Goal: Task Accomplishment & Management: Use online tool/utility

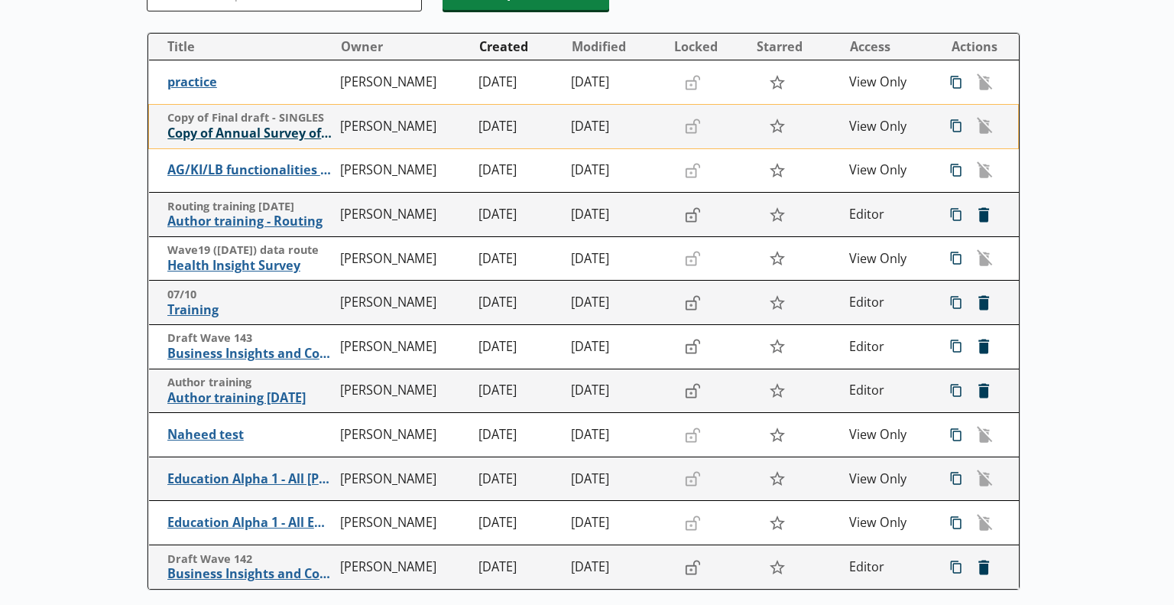
scroll to position [229, 0]
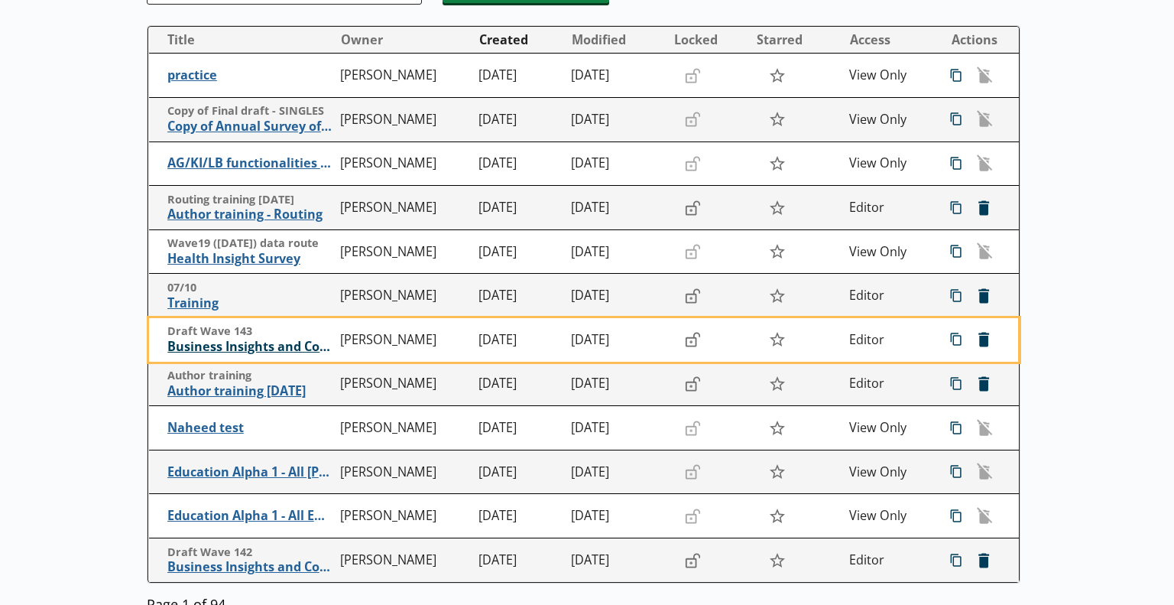
click at [241, 350] on span "Business Insights and Conditions Survey (BICS) draft" at bounding box center [249, 347] width 165 height 16
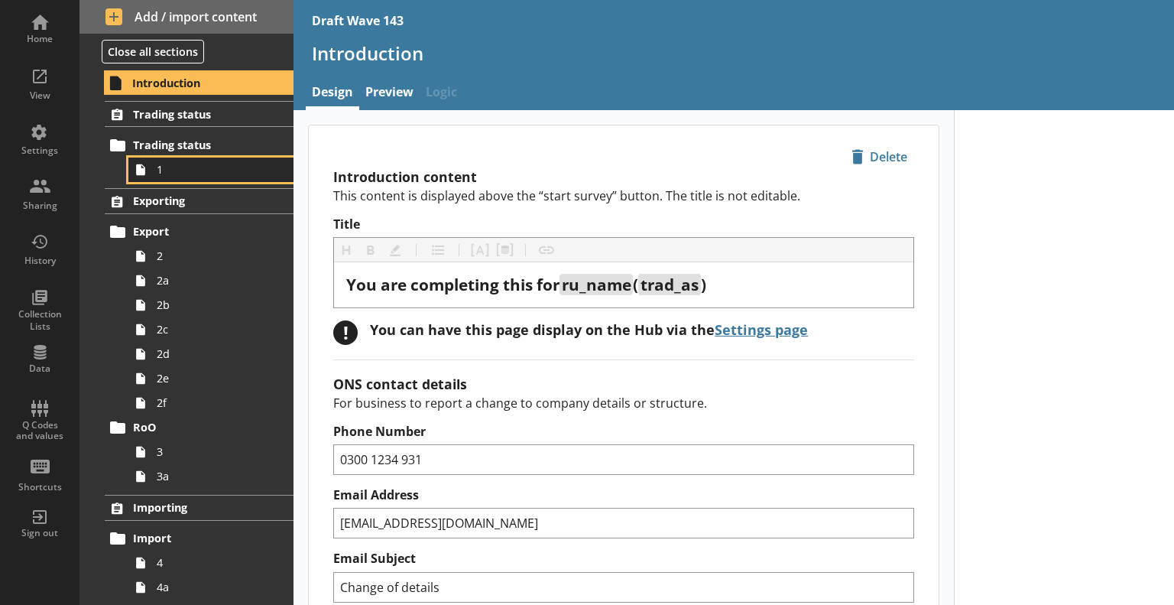
click at [179, 168] on span "1" at bounding box center [214, 169] width 115 height 15
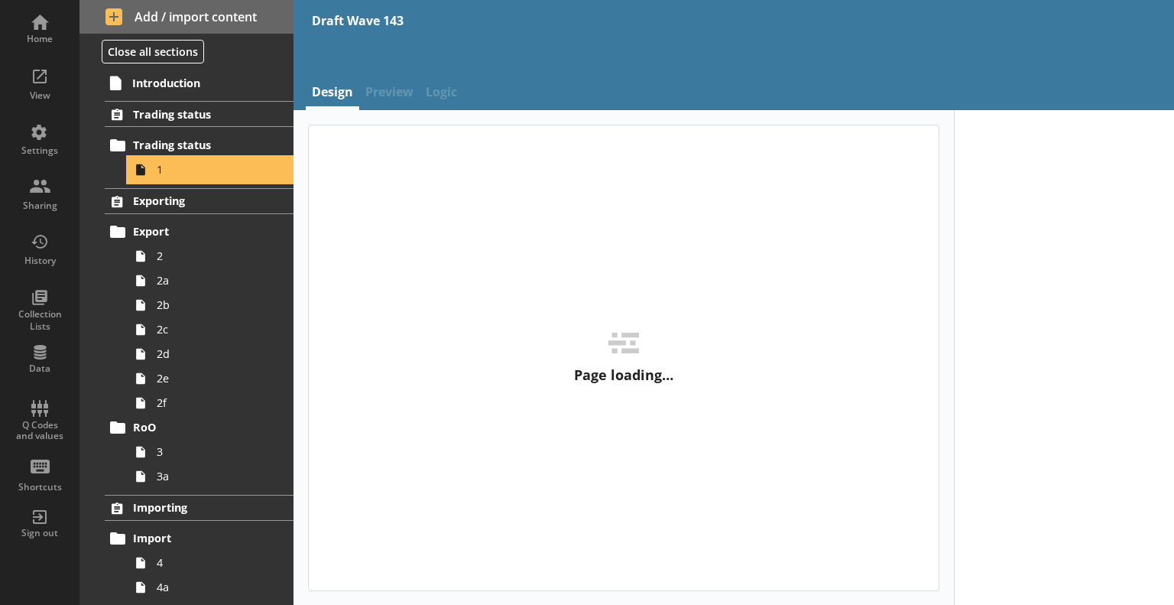
type textarea "x"
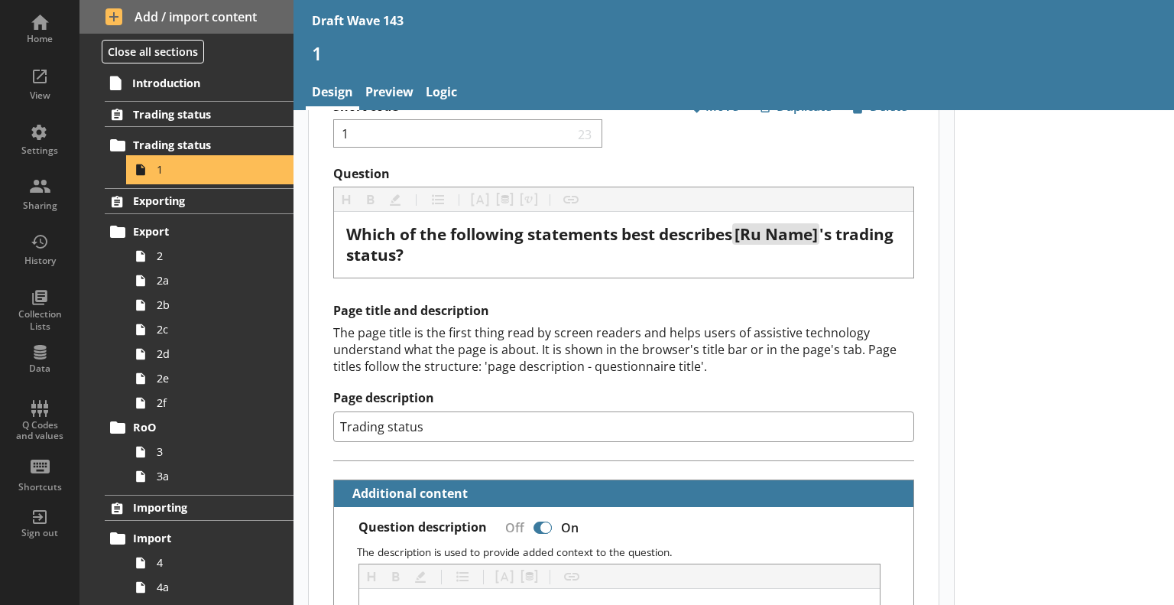
scroll to position [76, 0]
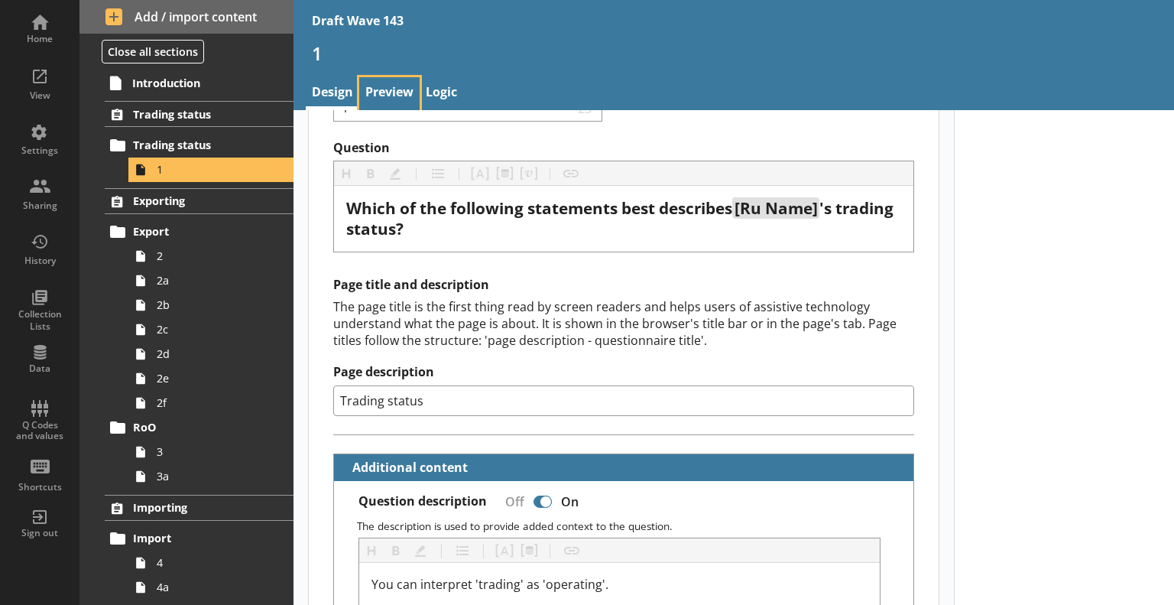
click at [396, 96] on link "Preview" at bounding box center [389, 93] width 60 height 33
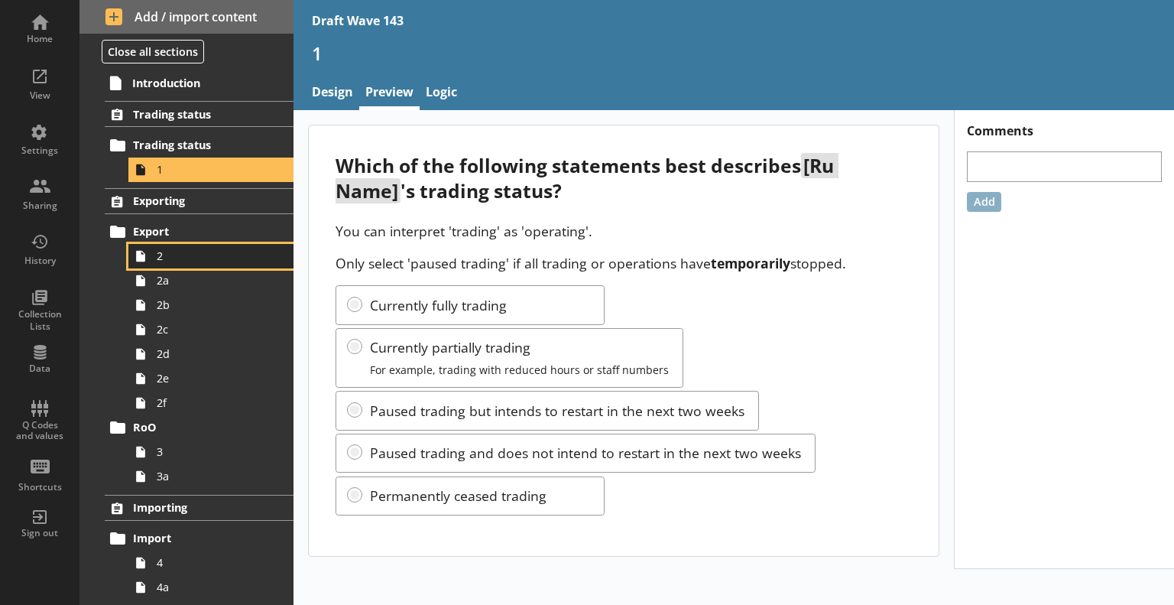
click at [220, 256] on span "2" at bounding box center [214, 256] width 115 height 15
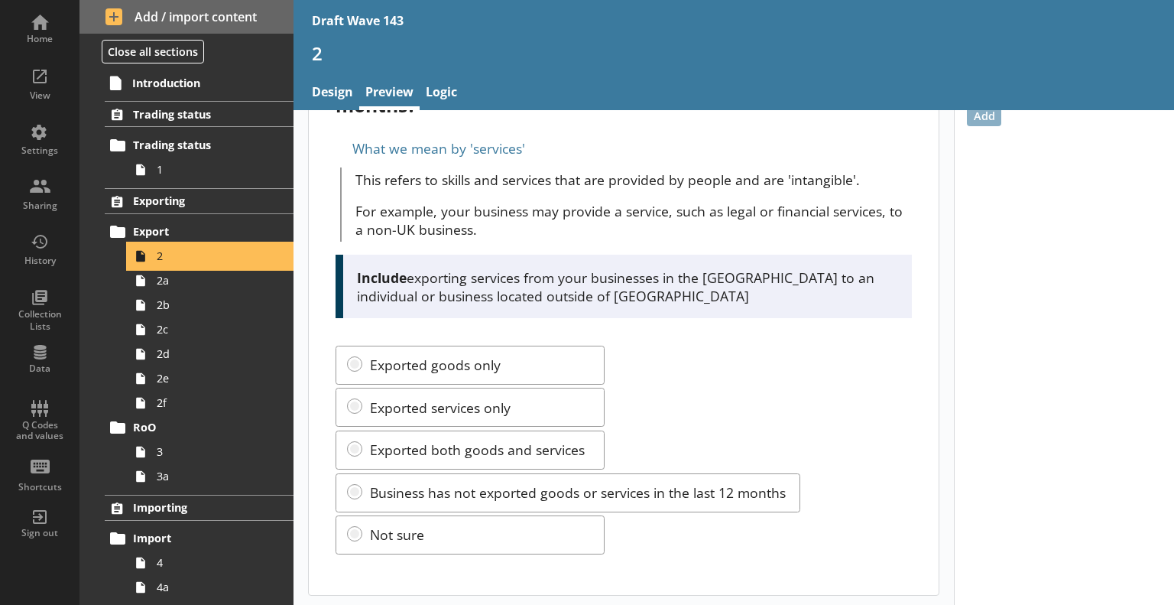
scroll to position [86, 0]
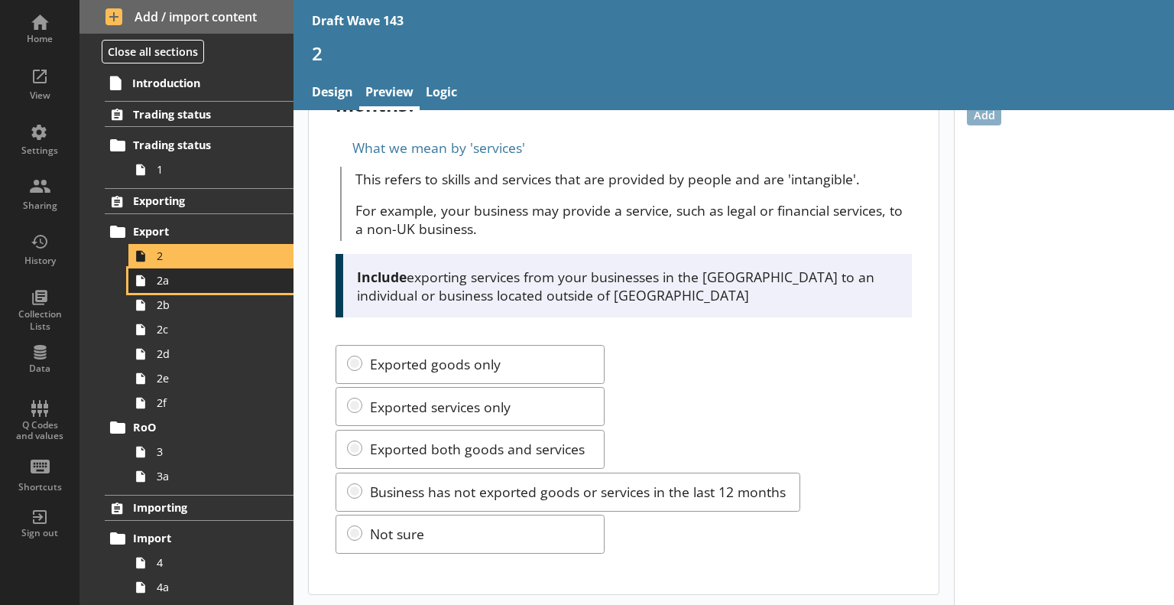
click at [213, 275] on span "2a" at bounding box center [214, 280] width 115 height 15
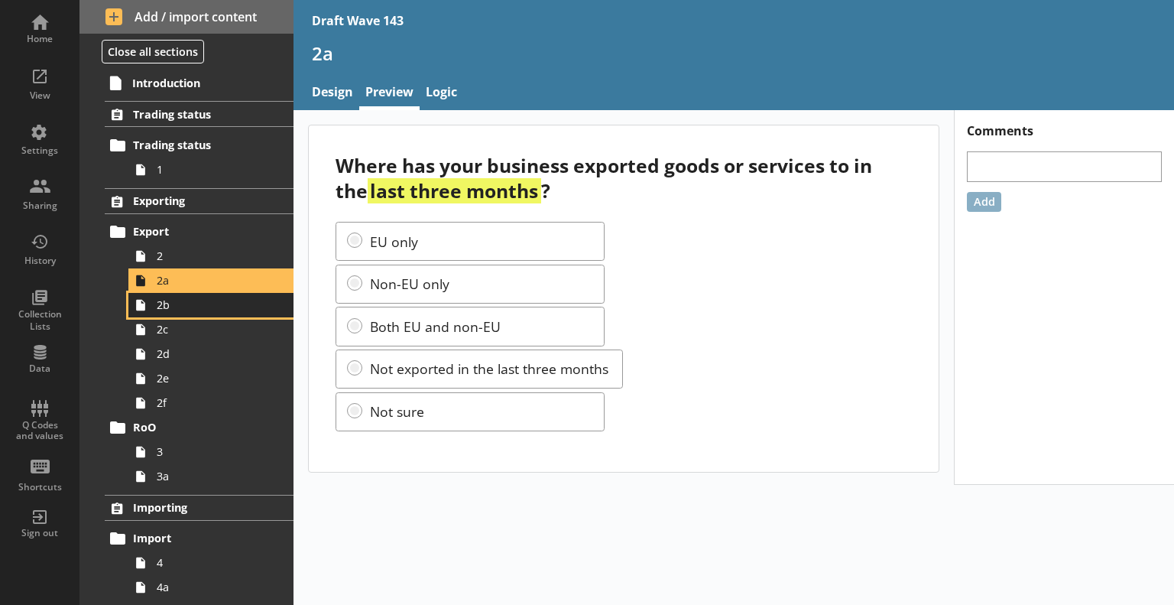
click at [176, 308] on span "2b" at bounding box center [214, 304] width 115 height 15
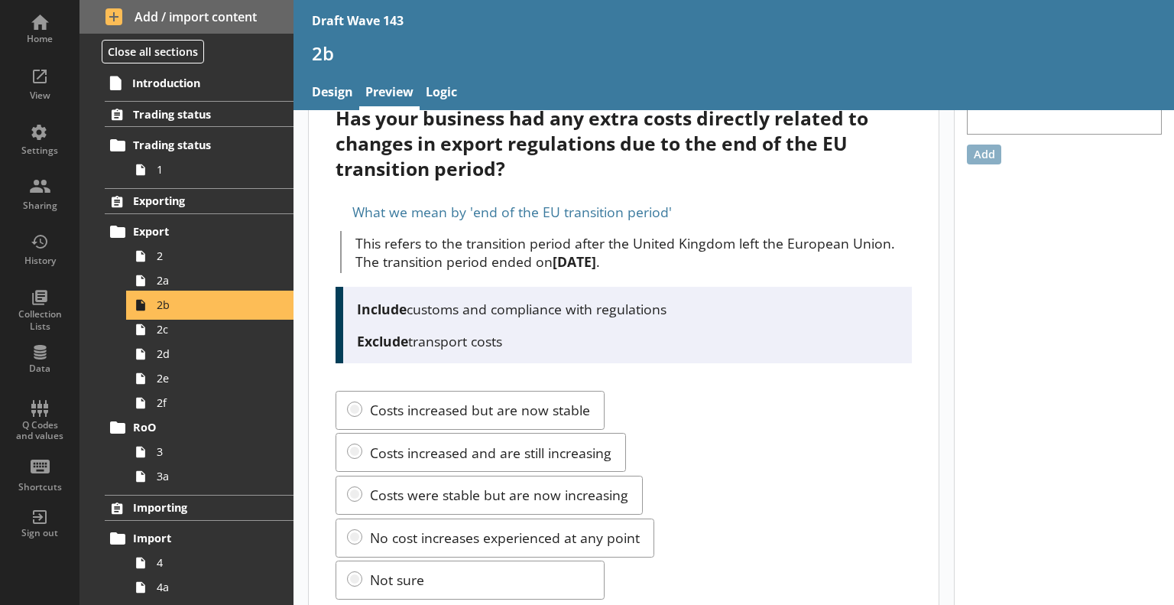
scroll to position [94, 0]
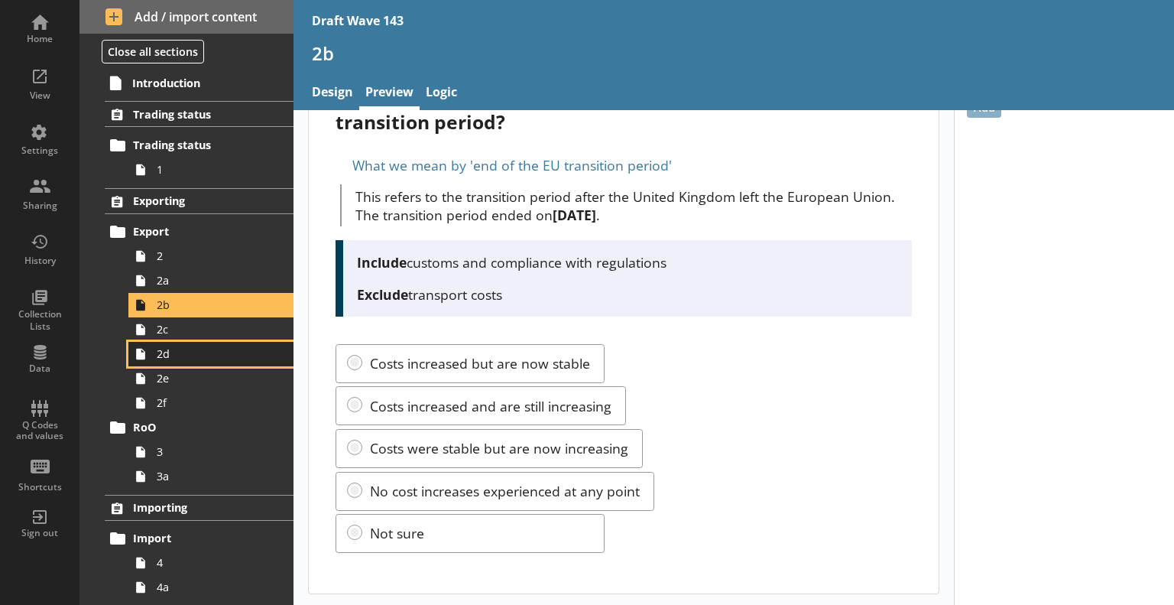
click at [205, 342] on link "2d" at bounding box center [210, 354] width 165 height 24
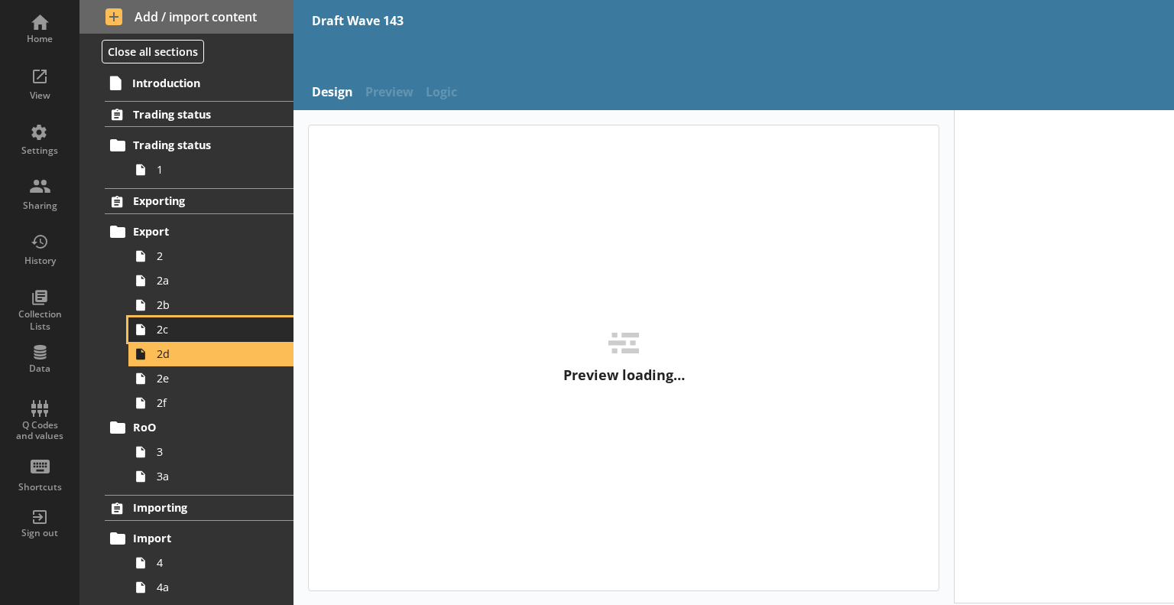
click at [199, 330] on span "2c" at bounding box center [214, 329] width 115 height 15
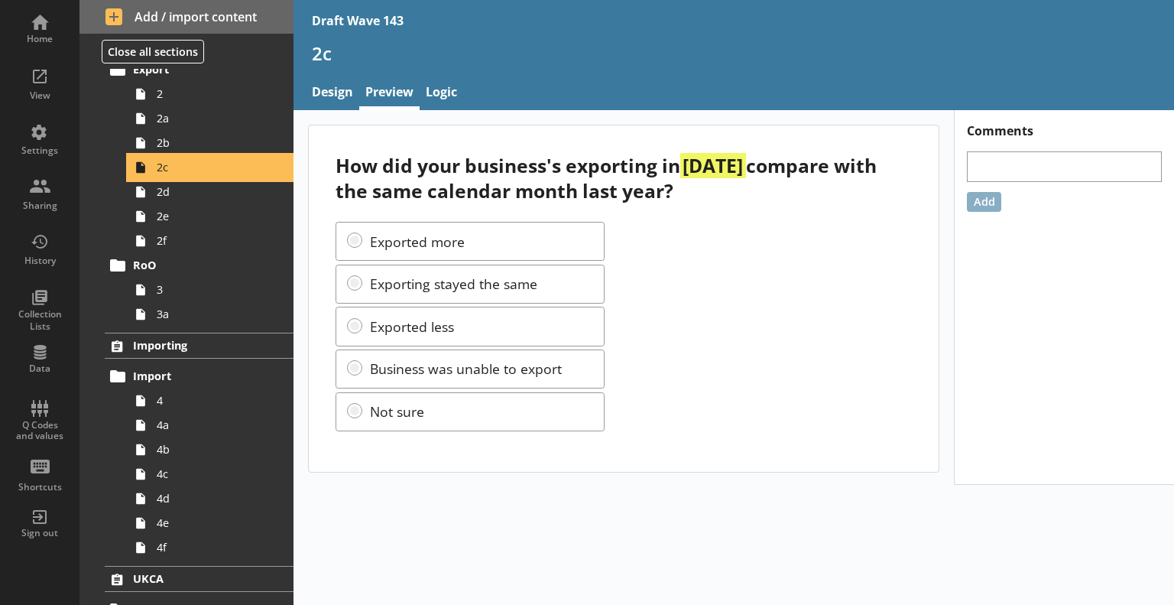
scroll to position [229, 0]
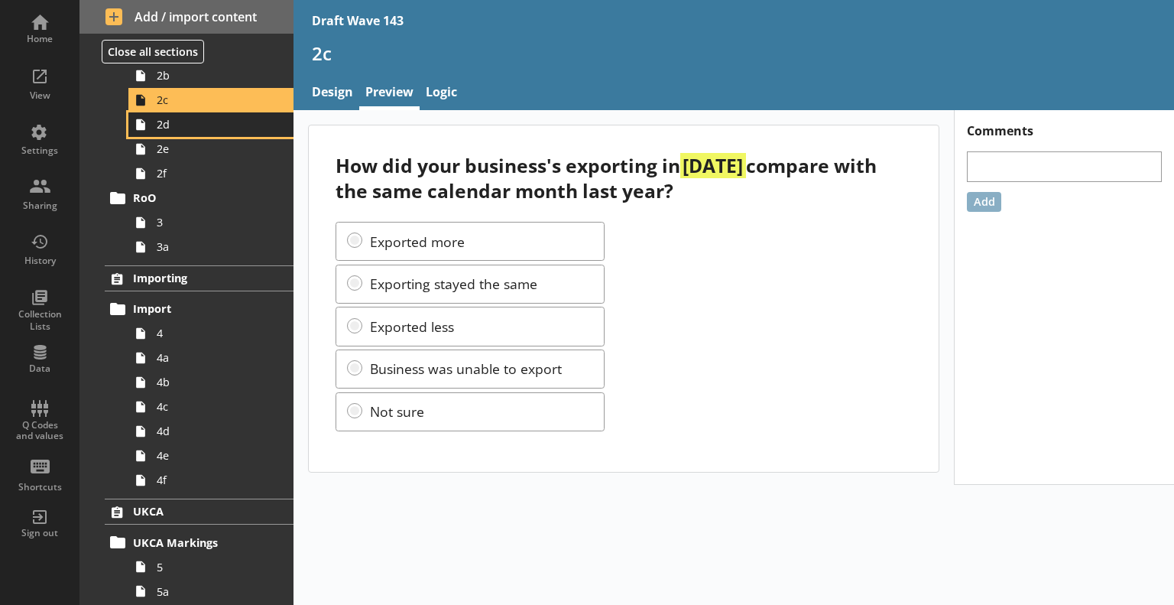
click at [202, 119] on span "2d" at bounding box center [214, 124] width 115 height 15
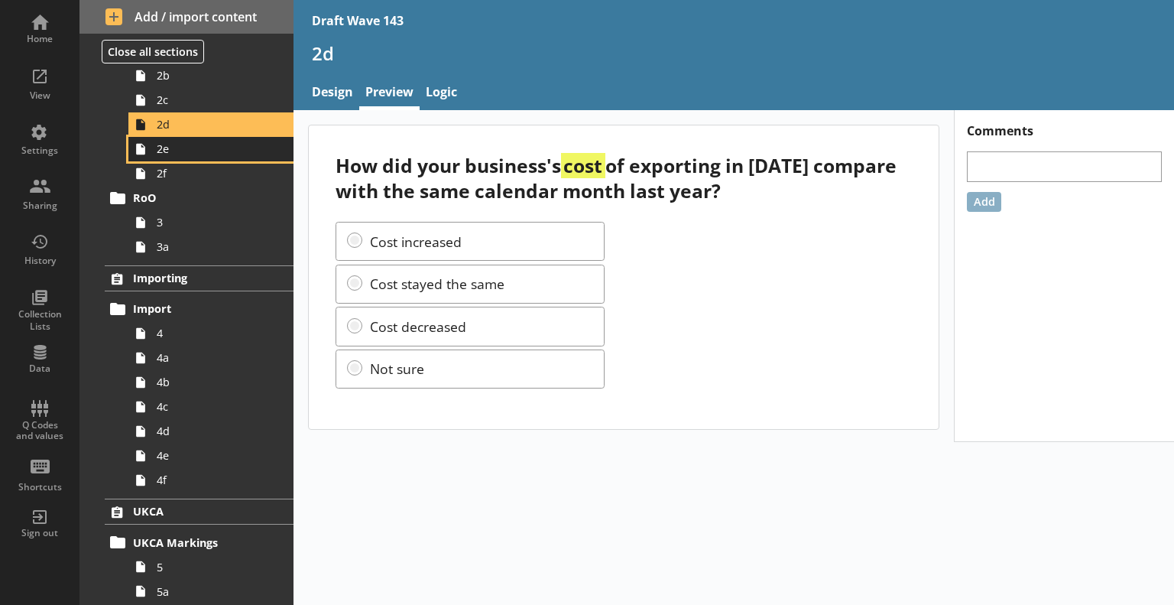
click at [211, 146] on span "2e" at bounding box center [214, 148] width 115 height 15
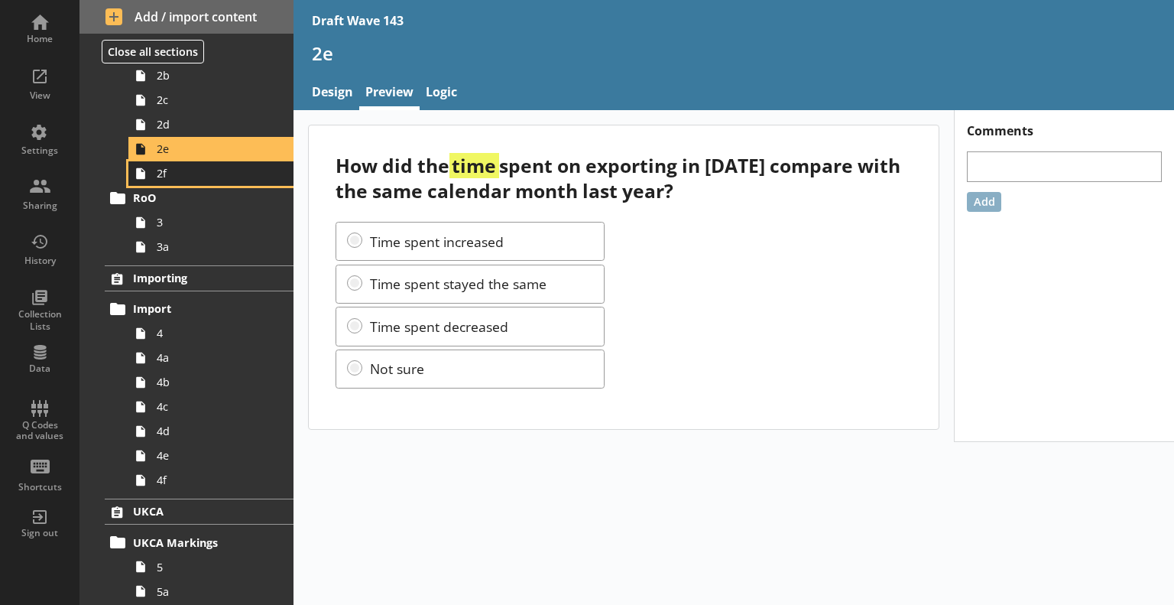
click at [184, 177] on span "2f" at bounding box center [214, 173] width 115 height 15
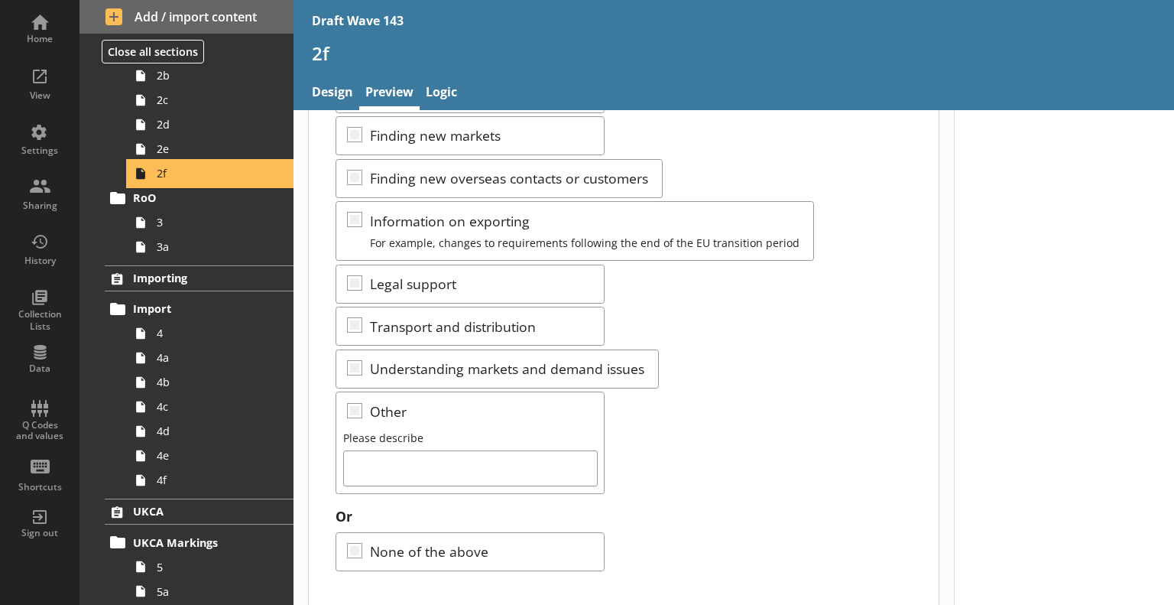
scroll to position [275, 0]
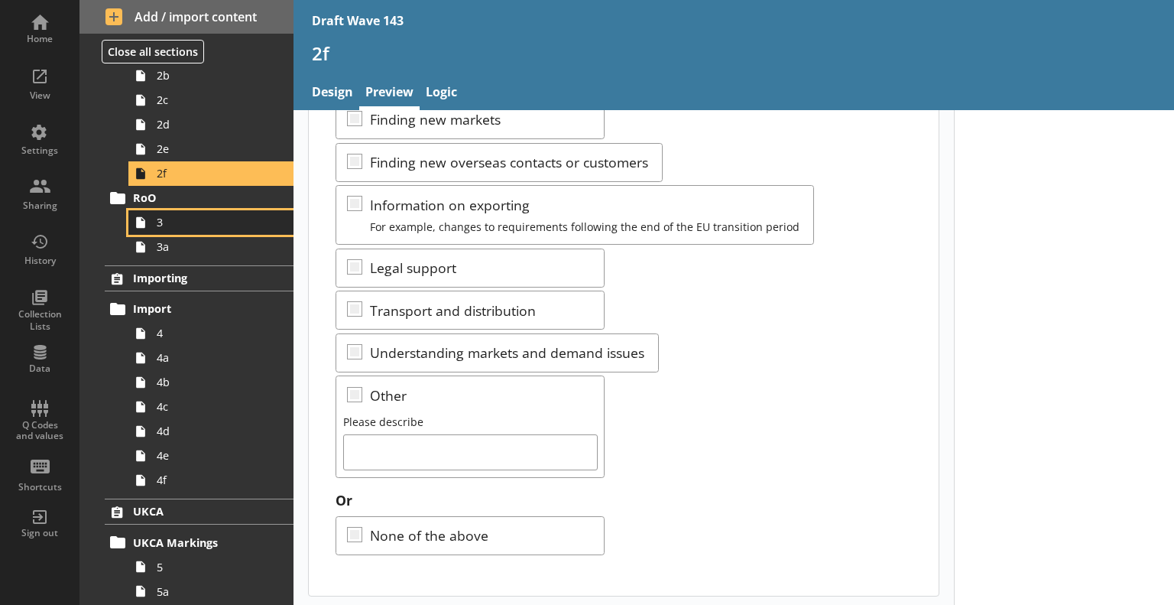
click at [171, 219] on span "3" at bounding box center [214, 222] width 115 height 15
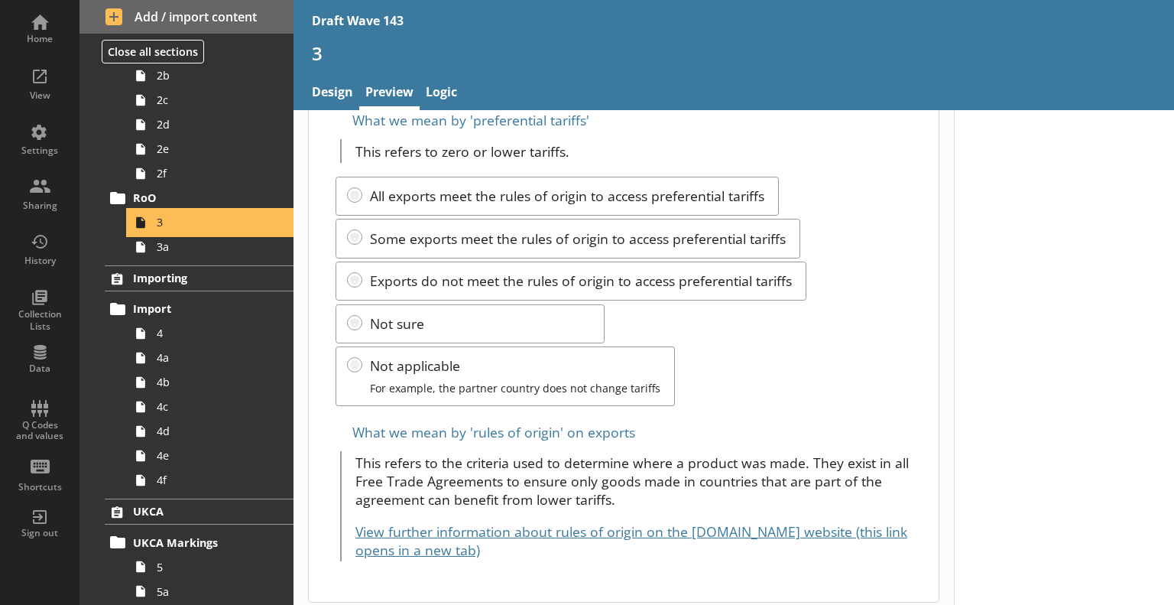
scroll to position [122, 0]
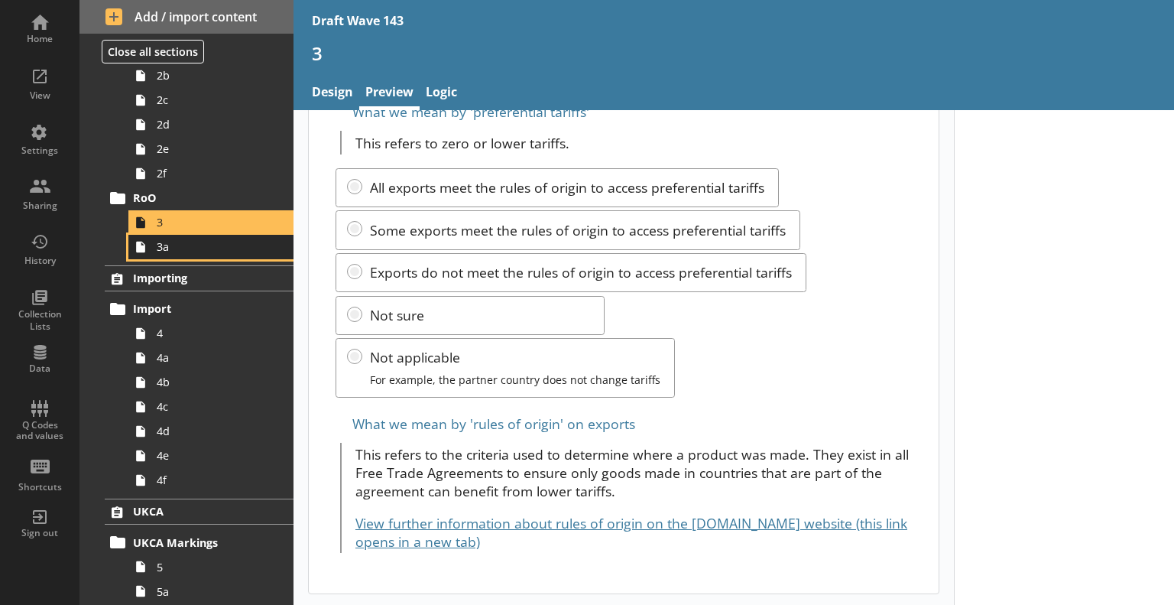
click at [229, 252] on span "3a" at bounding box center [214, 246] width 115 height 15
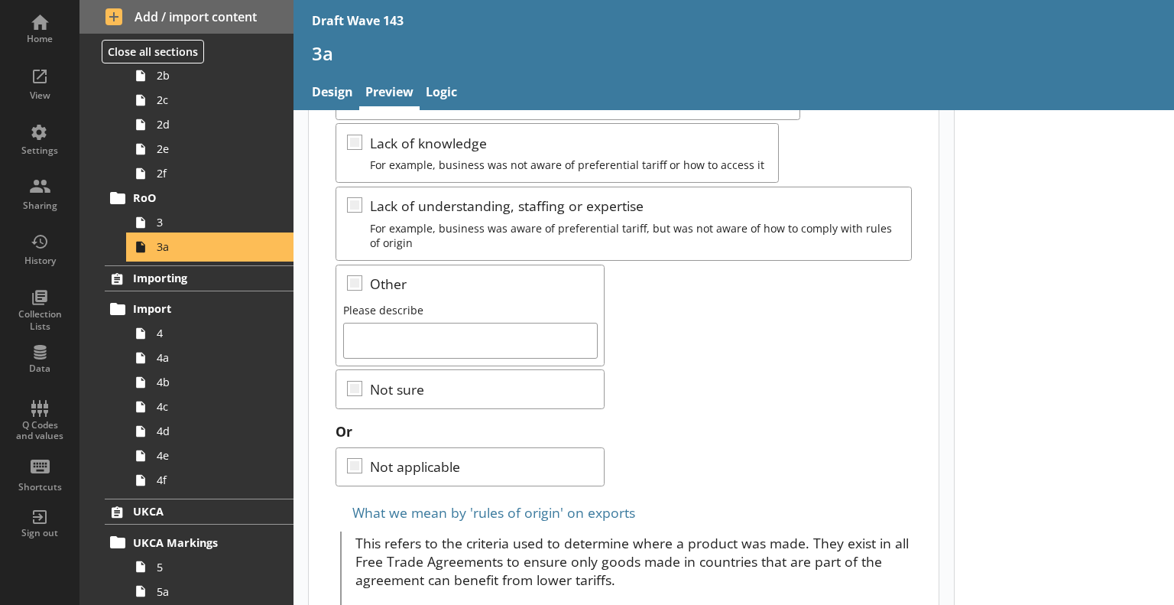
scroll to position [385, 0]
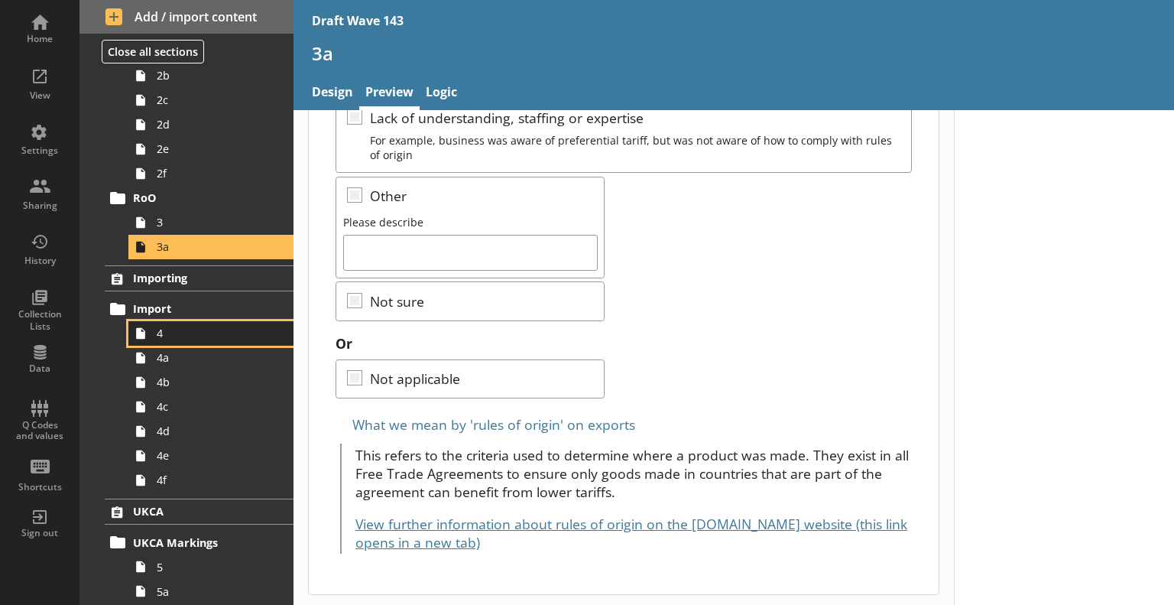
click at [224, 335] on span "4" at bounding box center [214, 333] width 115 height 15
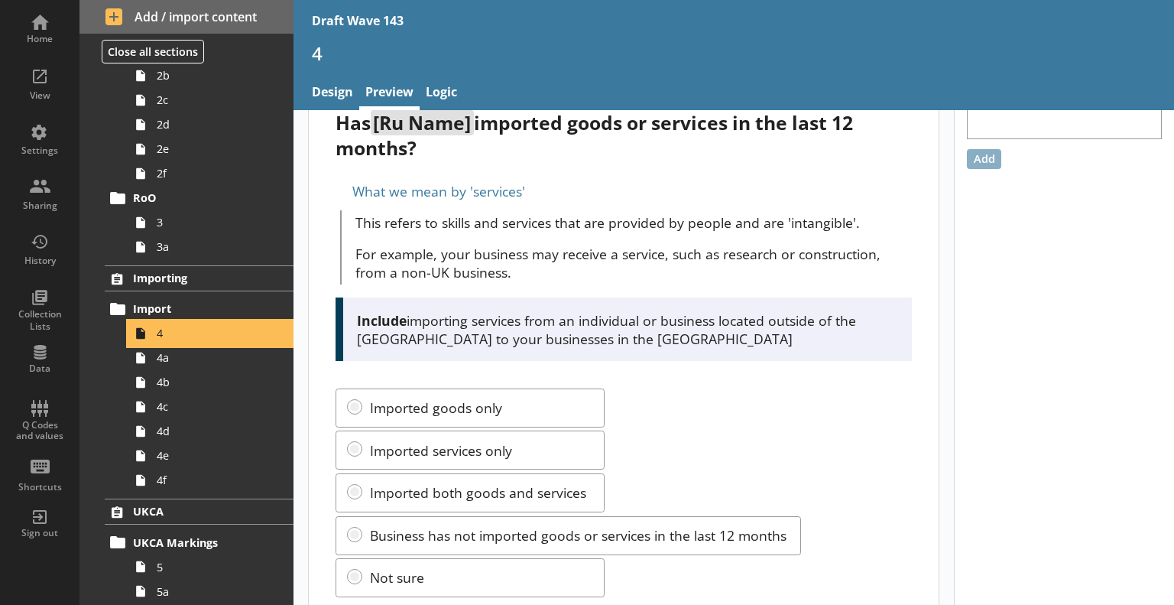
scroll to position [86, 0]
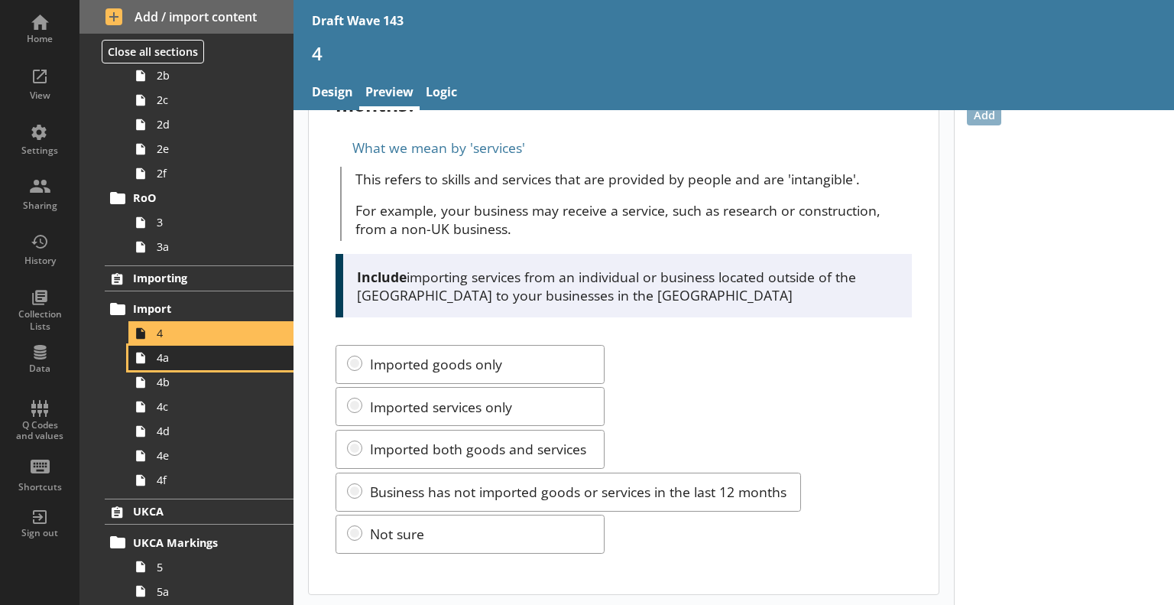
click at [168, 359] on span "4a" at bounding box center [214, 357] width 115 height 15
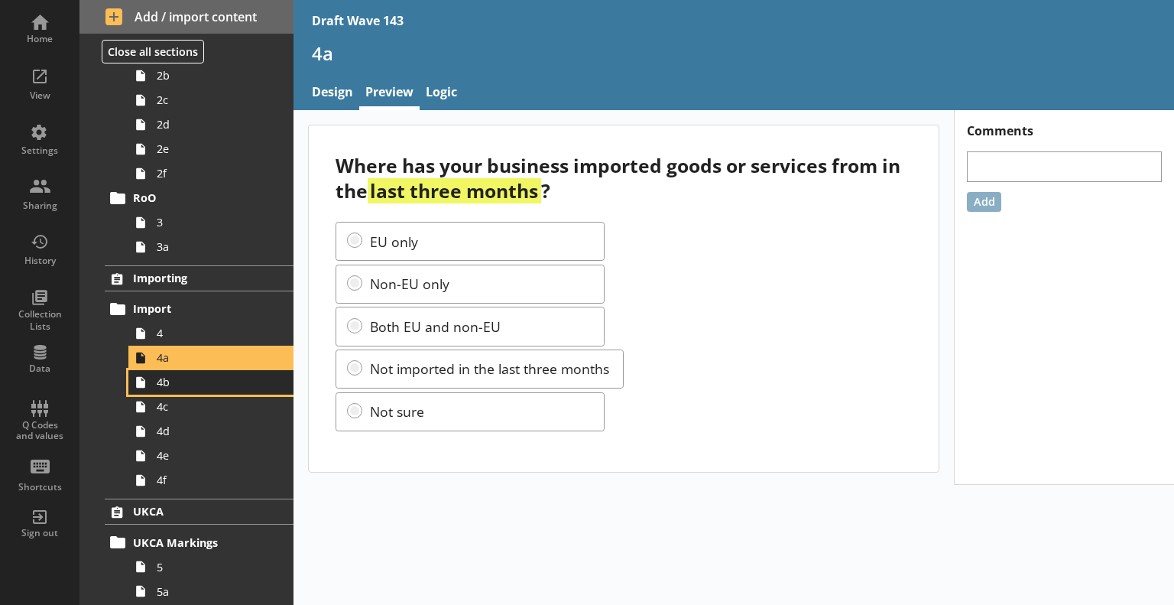
click at [229, 386] on span "4b" at bounding box center [214, 382] width 115 height 15
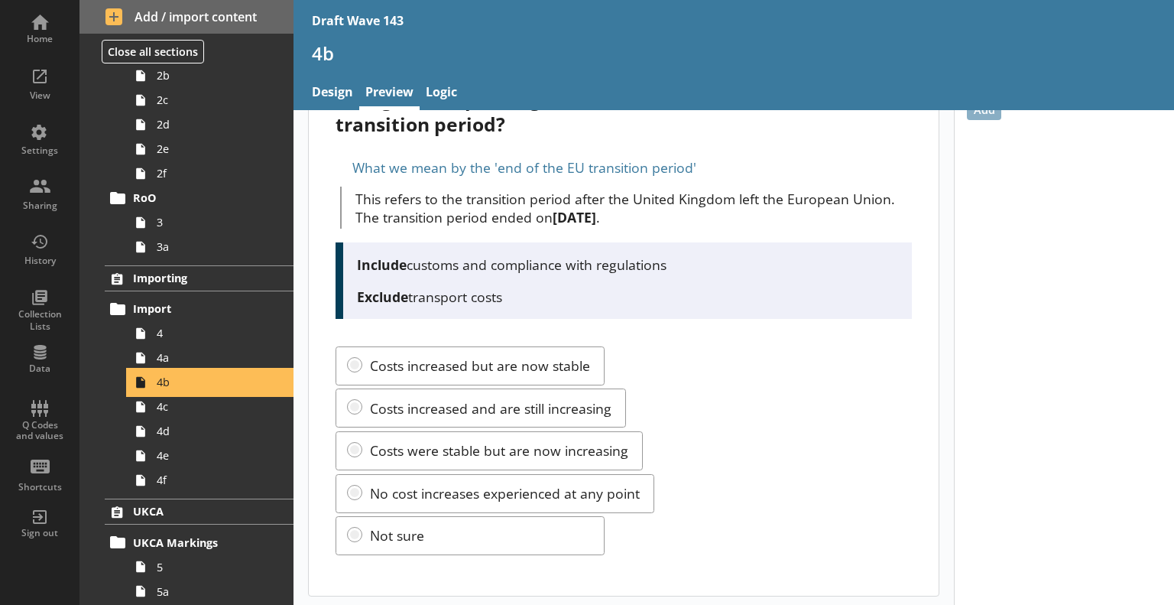
scroll to position [94, 0]
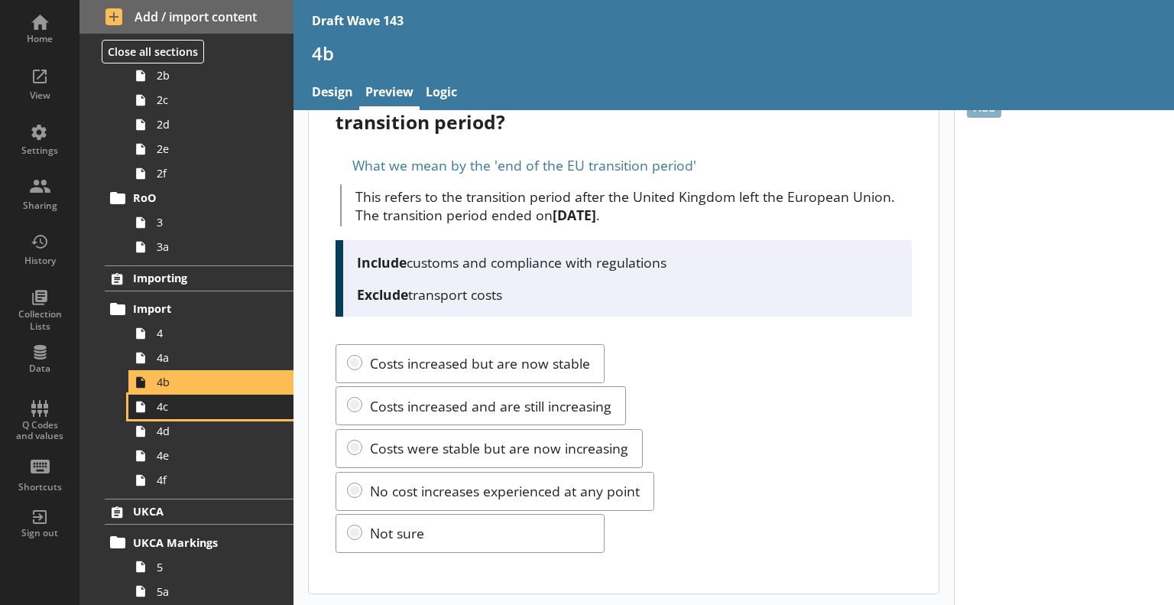
click at [187, 400] on span "4c" at bounding box center [214, 406] width 115 height 15
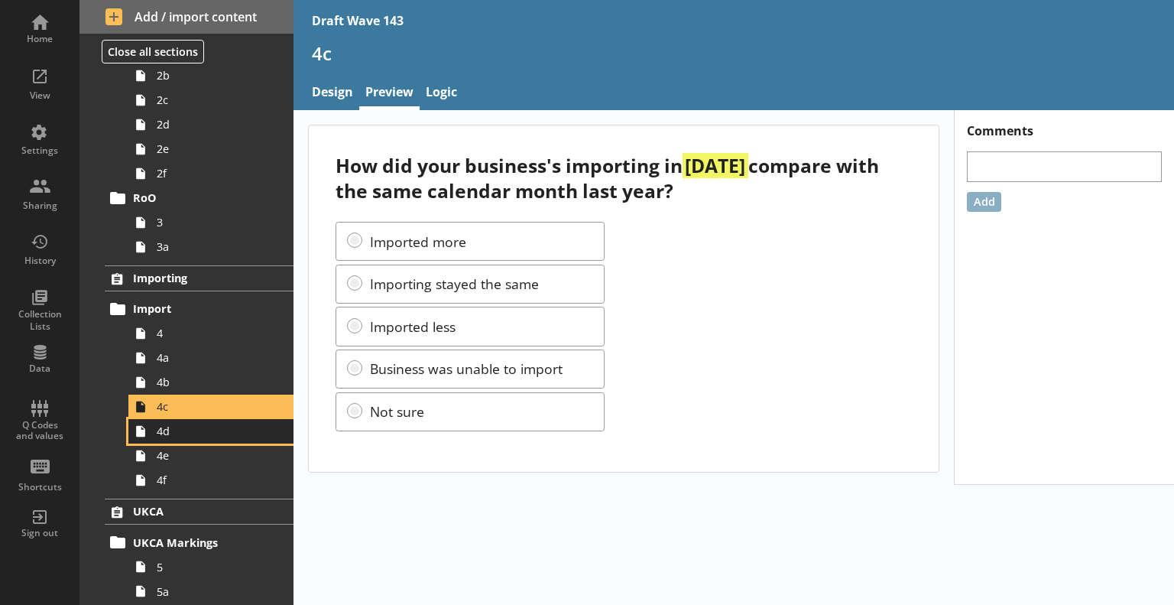
click at [219, 437] on span "4d" at bounding box center [214, 431] width 115 height 15
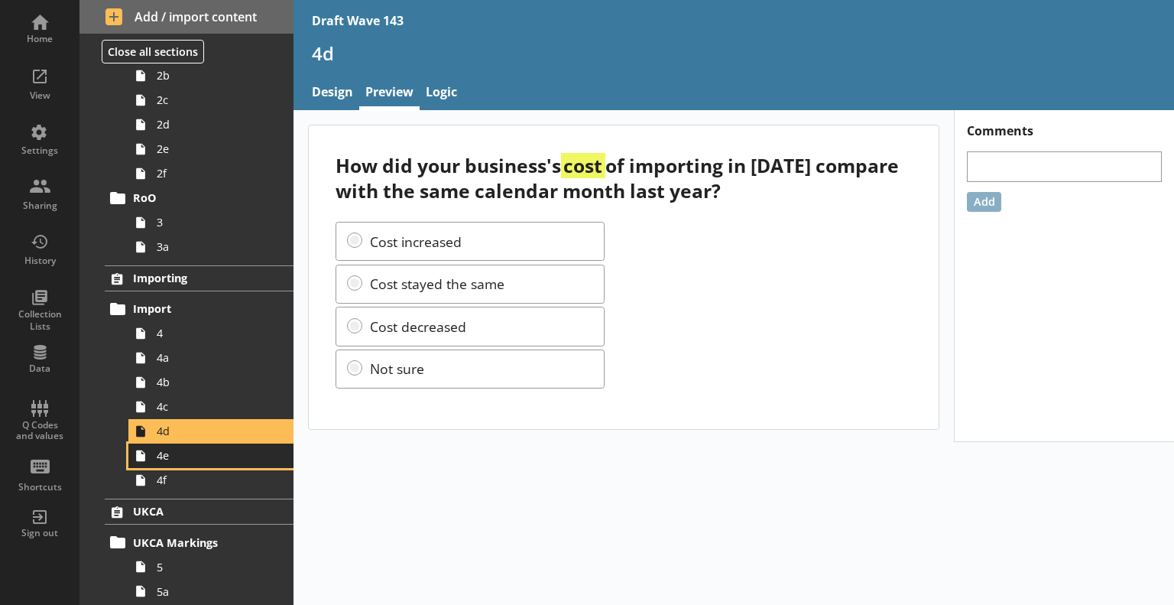
click at [187, 458] on span "4e" at bounding box center [214, 455] width 115 height 15
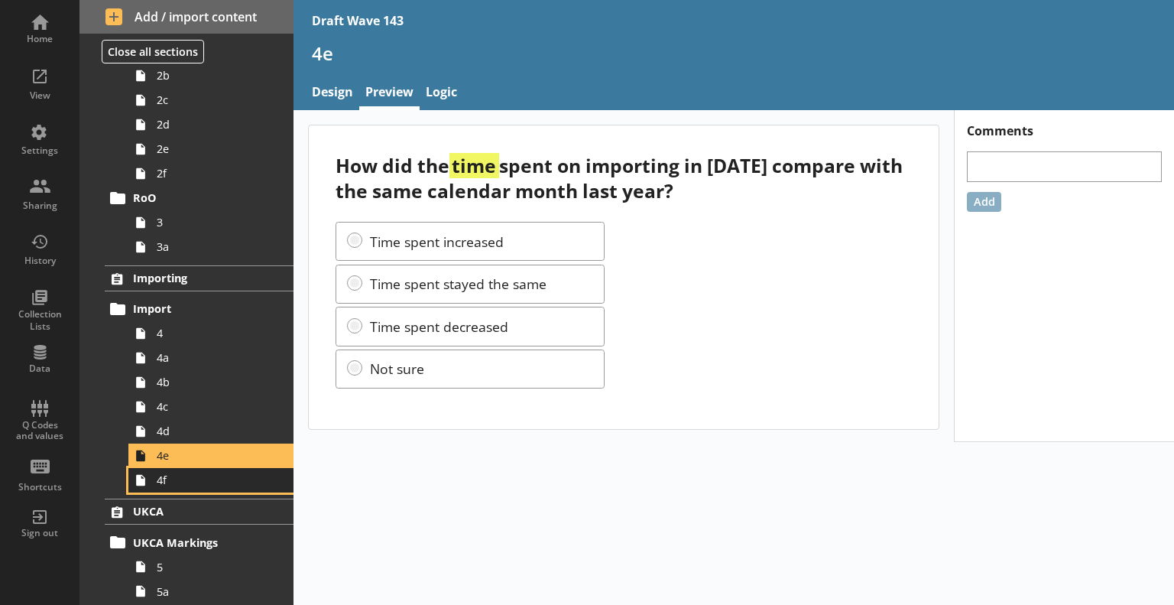
click at [190, 483] on span "4f" at bounding box center [214, 480] width 115 height 15
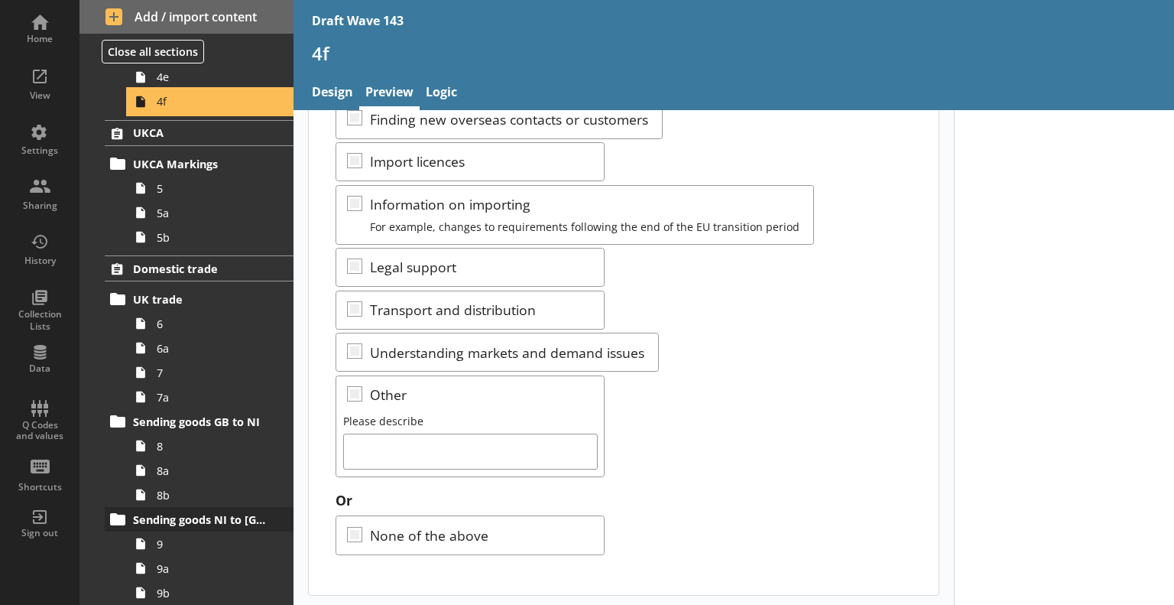
scroll to position [688, 0]
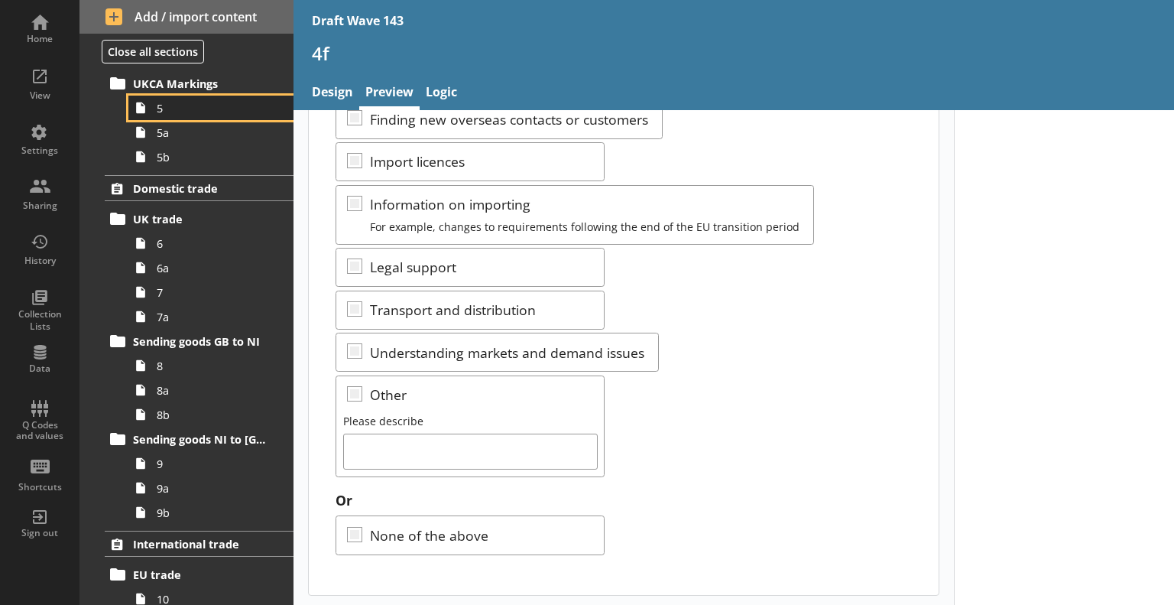
click at [187, 109] on span "5" at bounding box center [214, 108] width 115 height 15
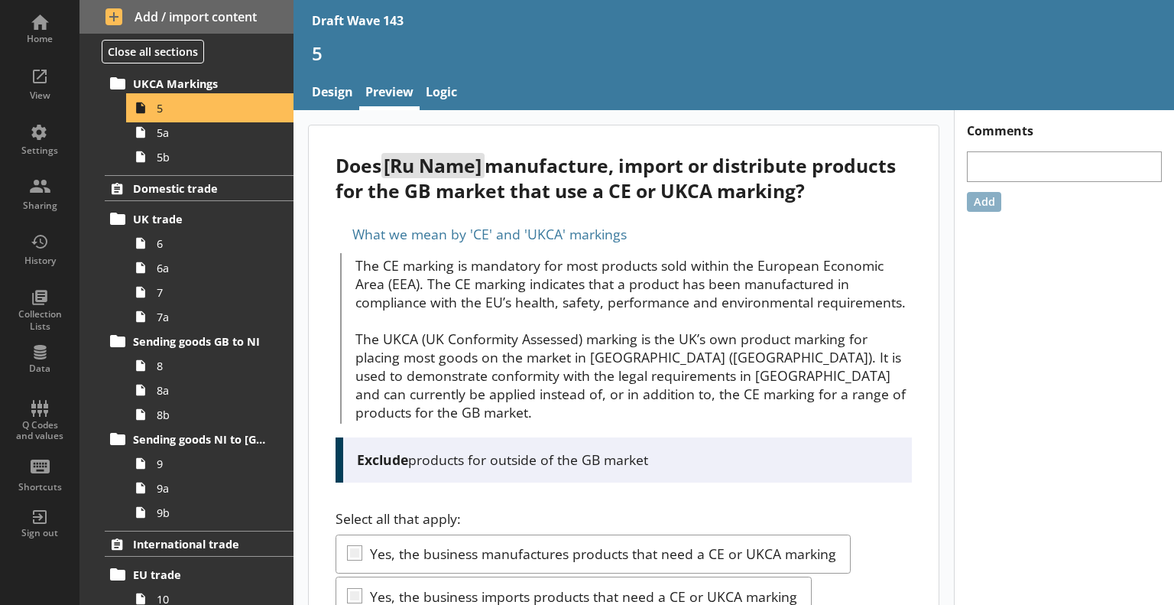
scroll to position [226, 0]
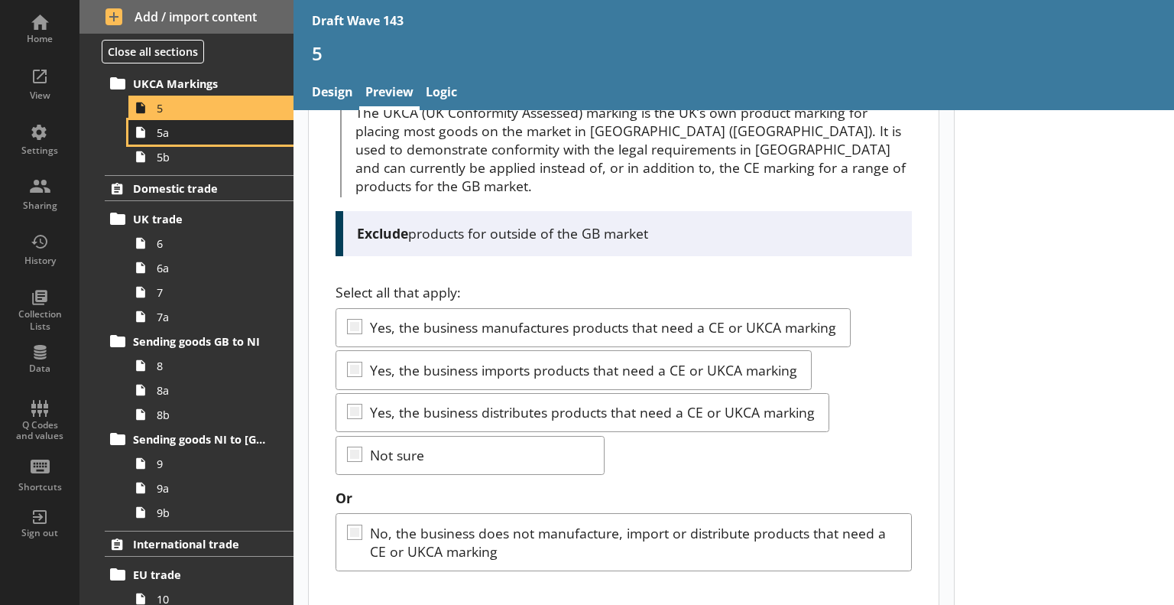
click at [229, 135] on span "5a" at bounding box center [214, 132] width 115 height 15
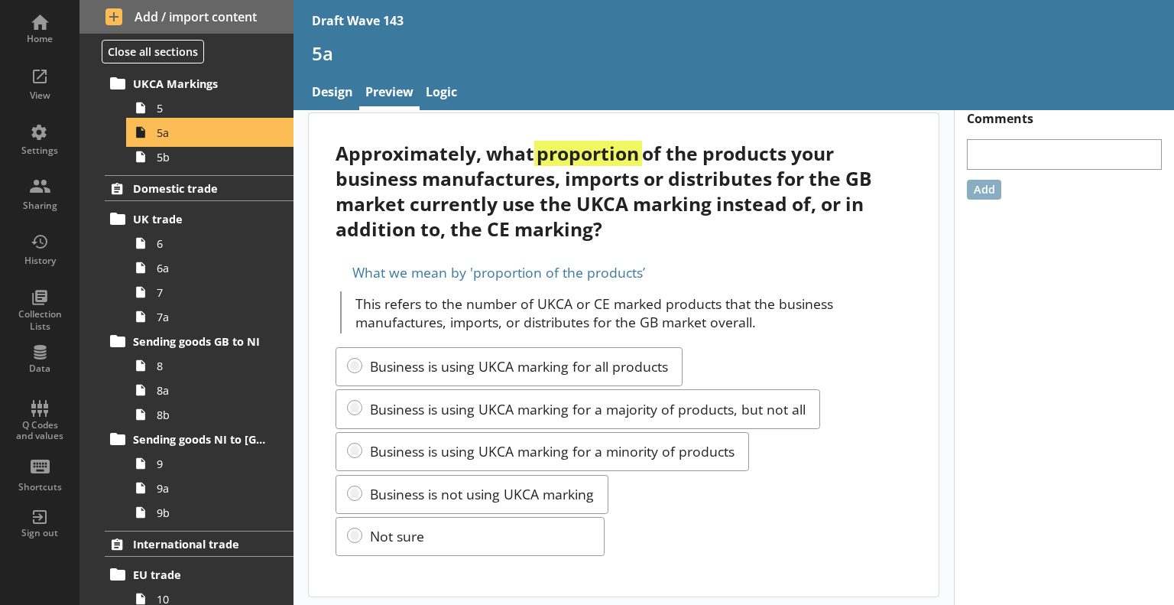
scroll to position [15, 0]
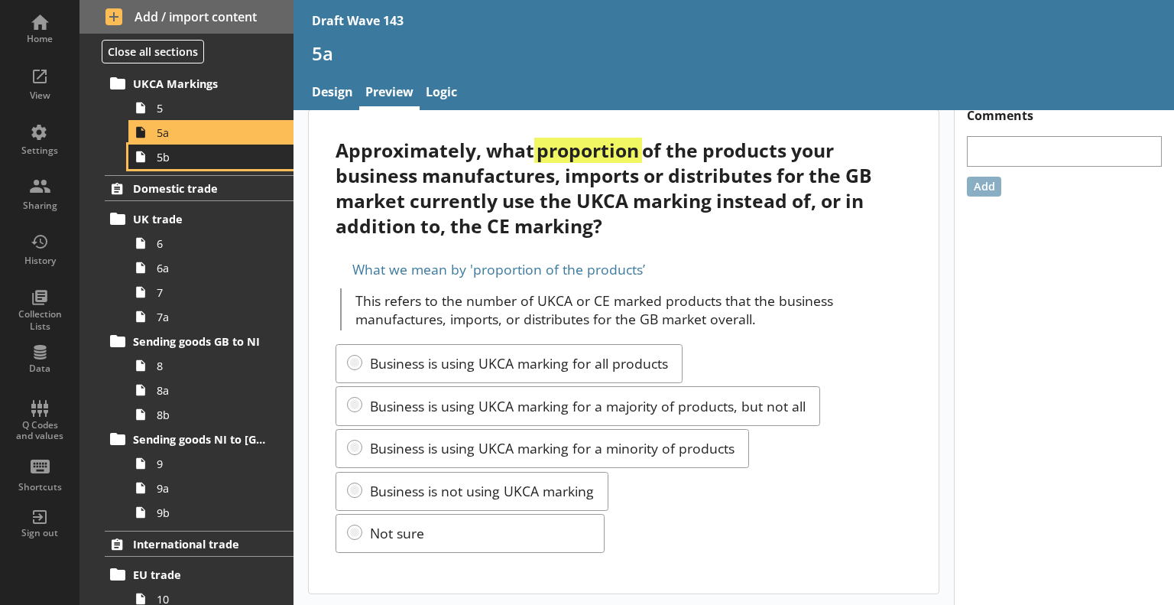
click at [200, 146] on link "5b" at bounding box center [210, 157] width 165 height 24
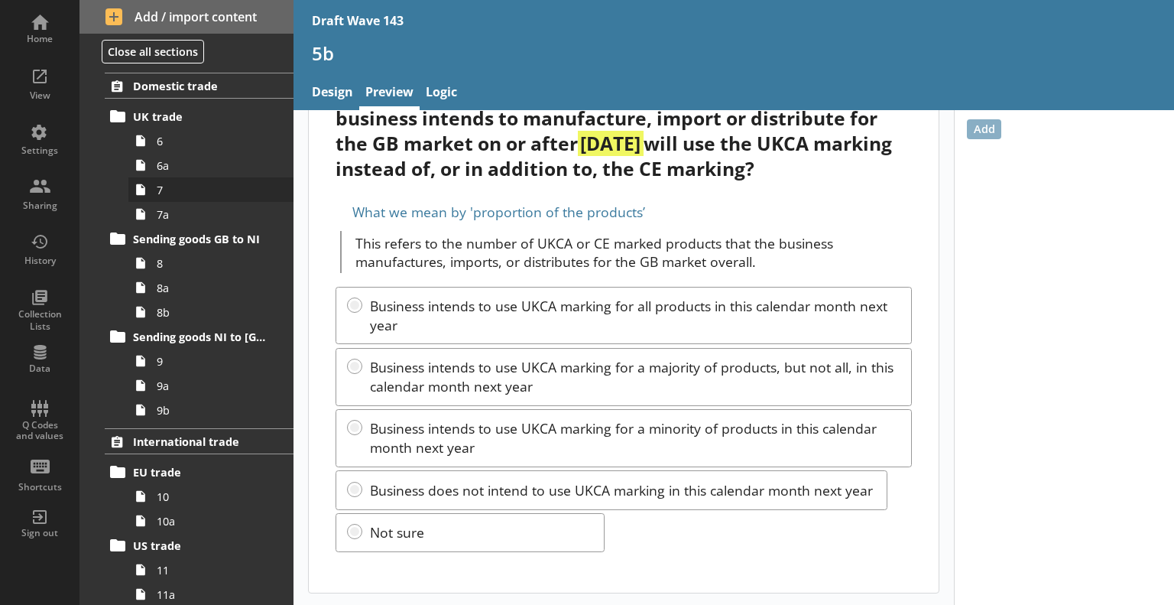
scroll to position [765, 0]
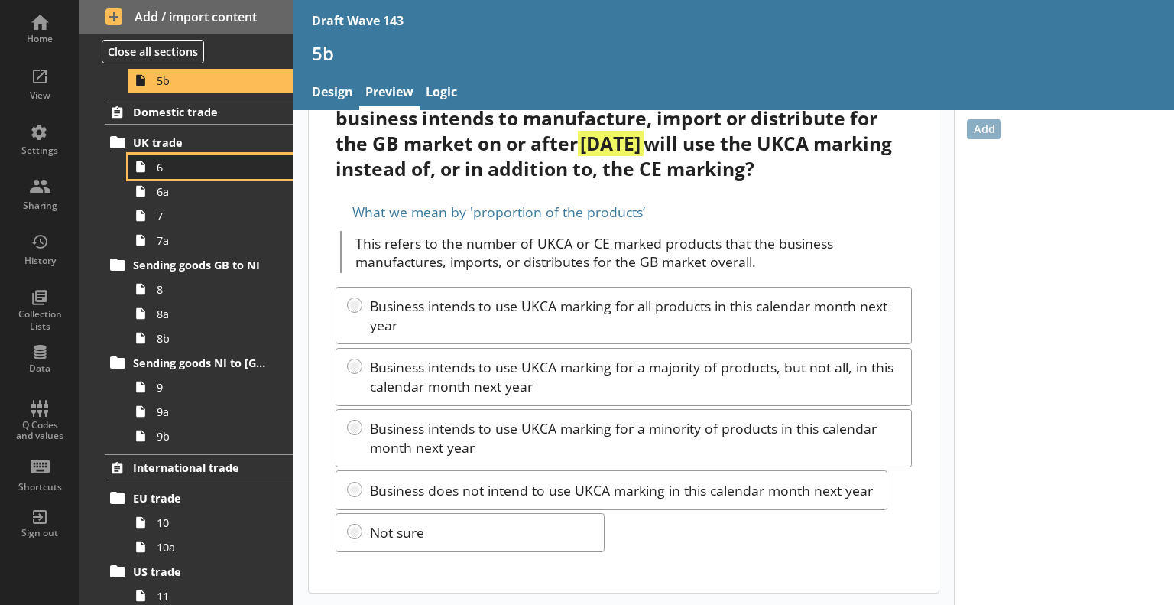
click at [180, 174] on link "6" at bounding box center [210, 166] width 165 height 24
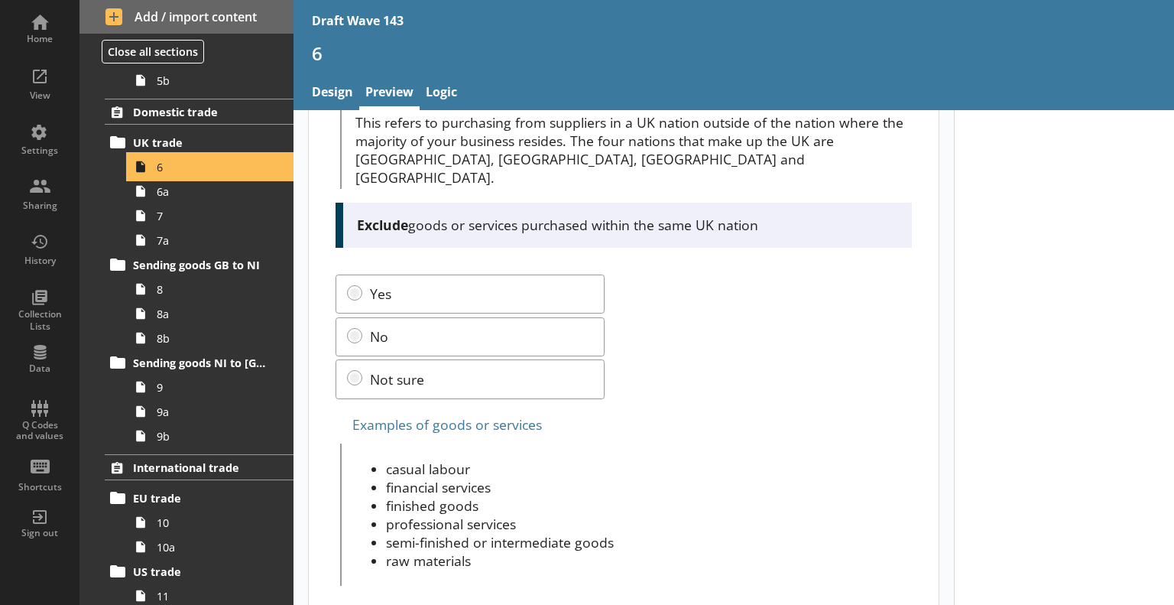
scroll to position [153, 0]
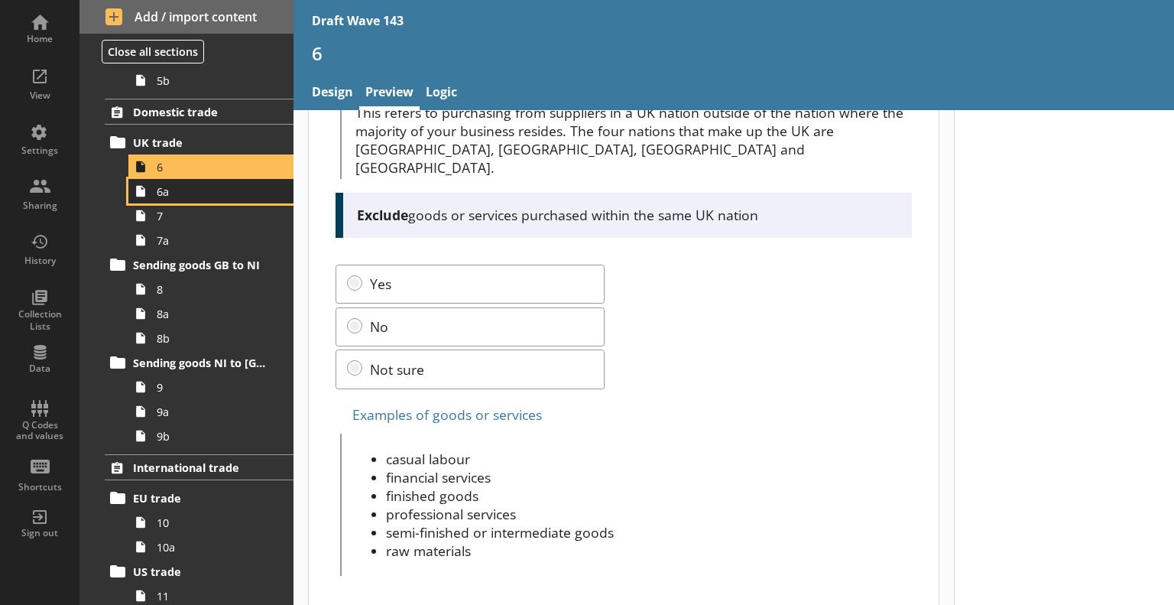
click at [199, 196] on span "6a" at bounding box center [214, 191] width 115 height 15
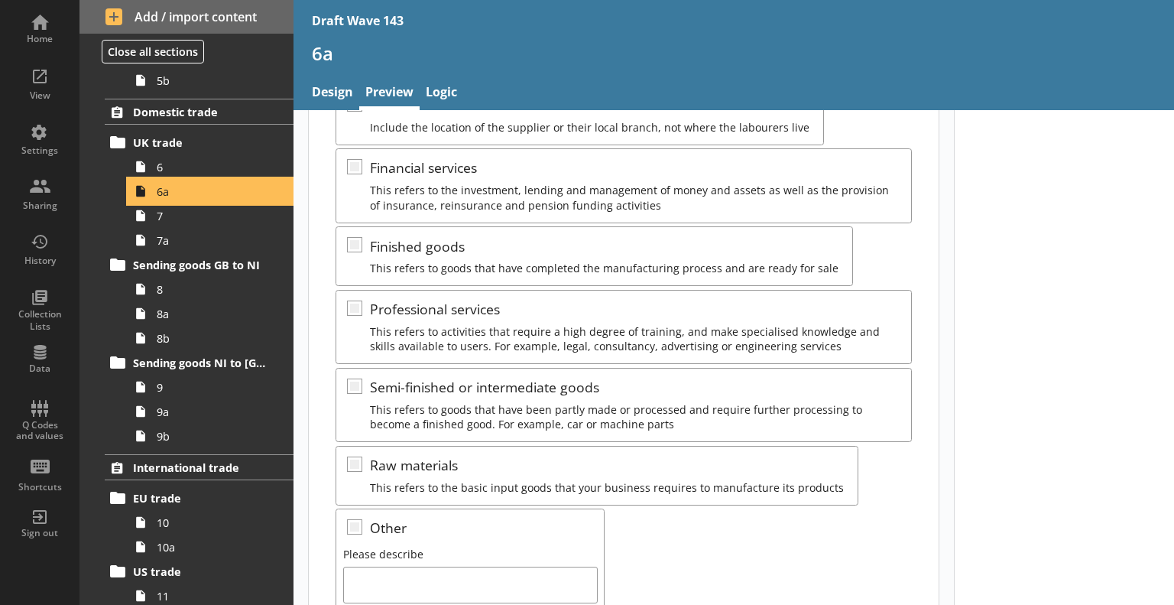
scroll to position [499, 0]
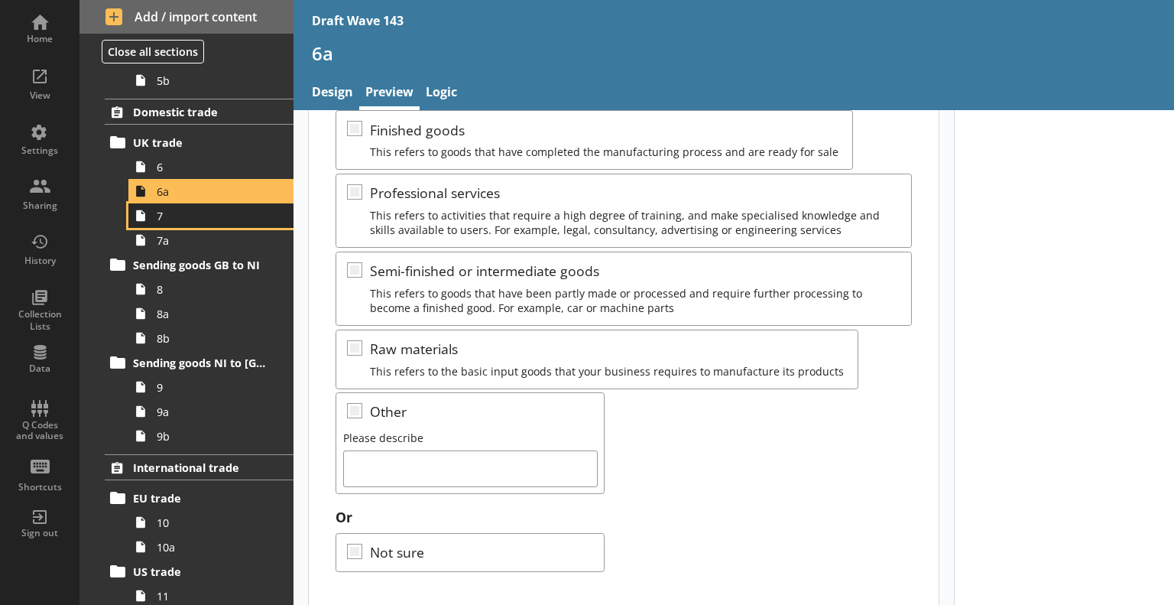
click at [164, 218] on span "7" at bounding box center [214, 216] width 115 height 15
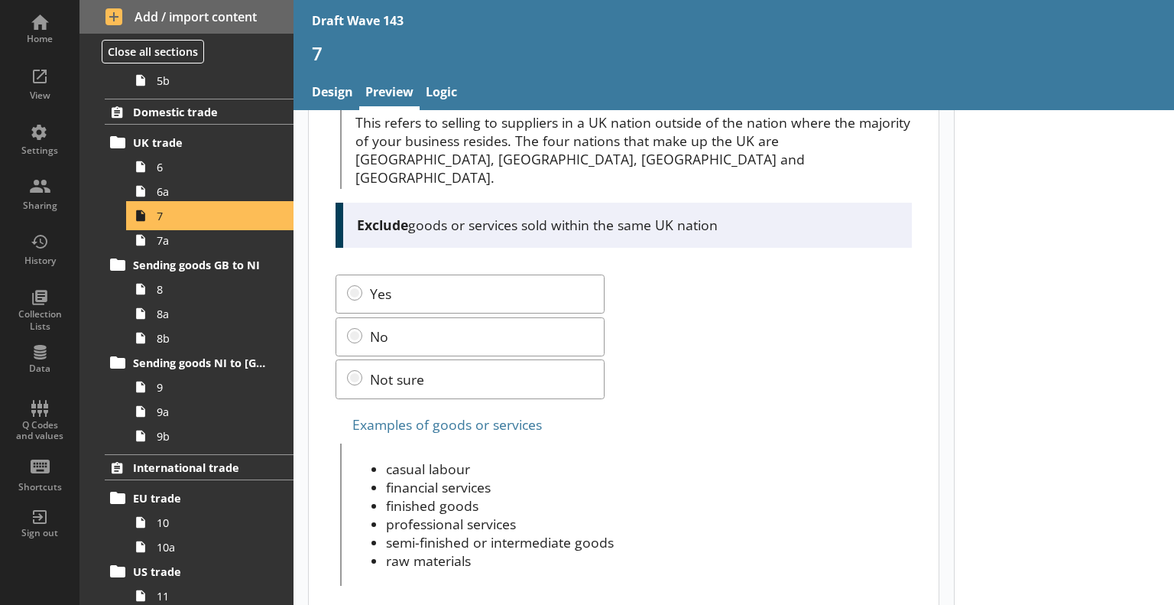
scroll to position [158, 0]
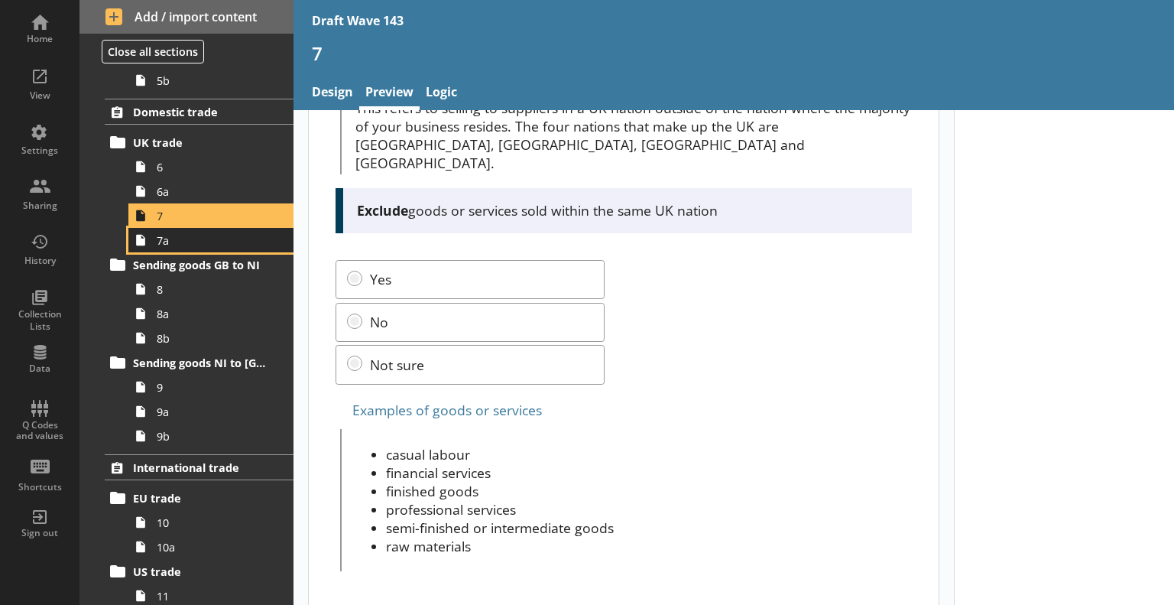
click at [175, 238] on span "7a" at bounding box center [214, 240] width 115 height 15
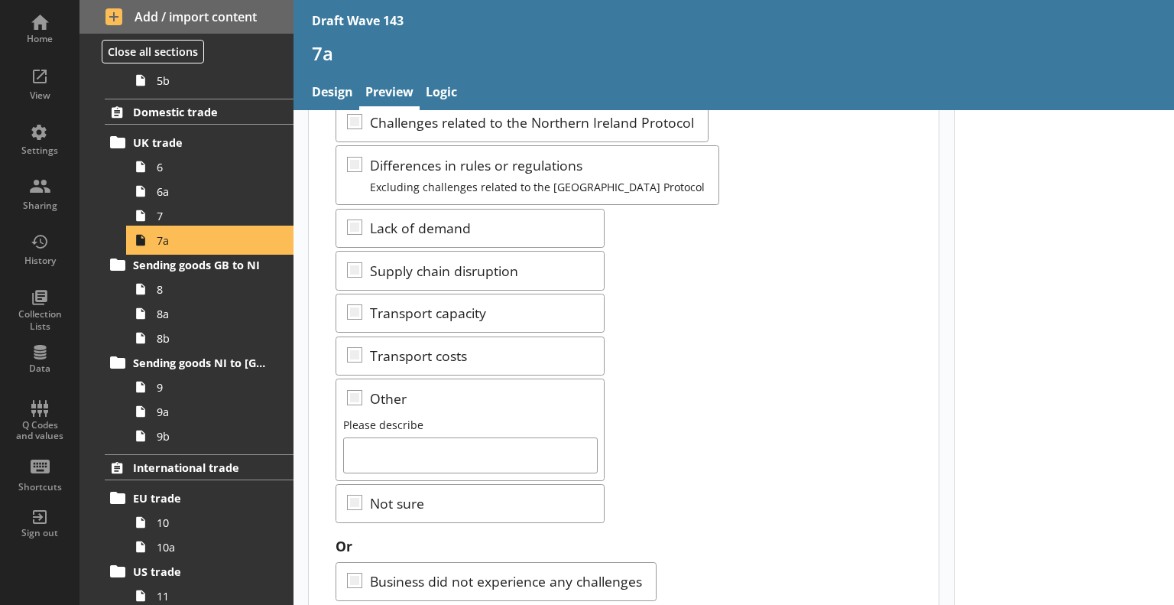
scroll to position [535, 0]
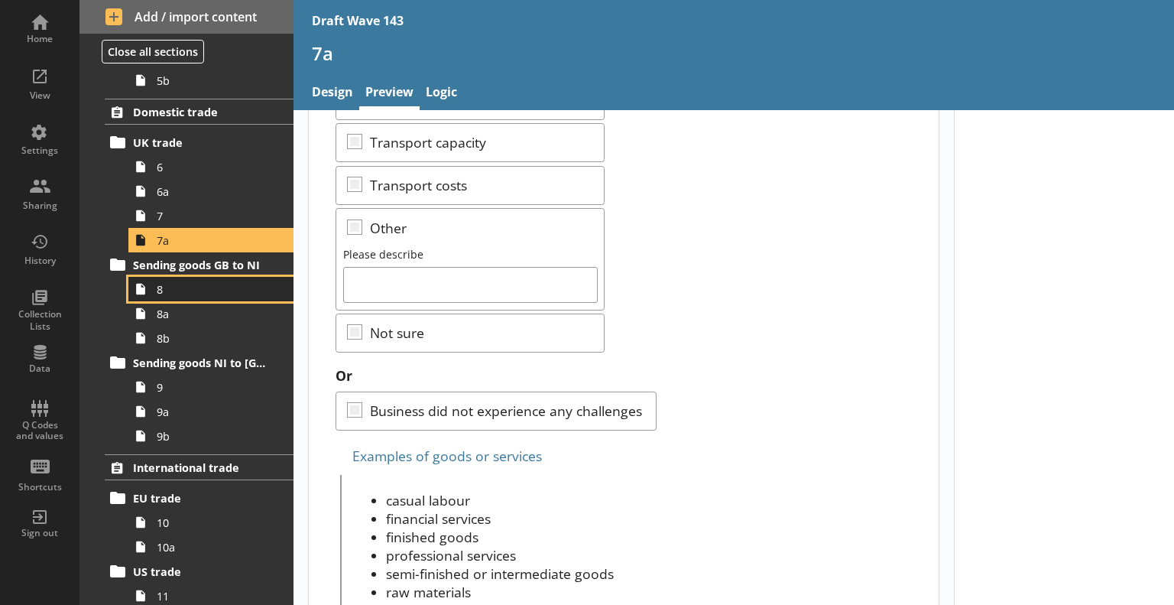
click at [177, 288] on span "8" at bounding box center [214, 289] width 115 height 15
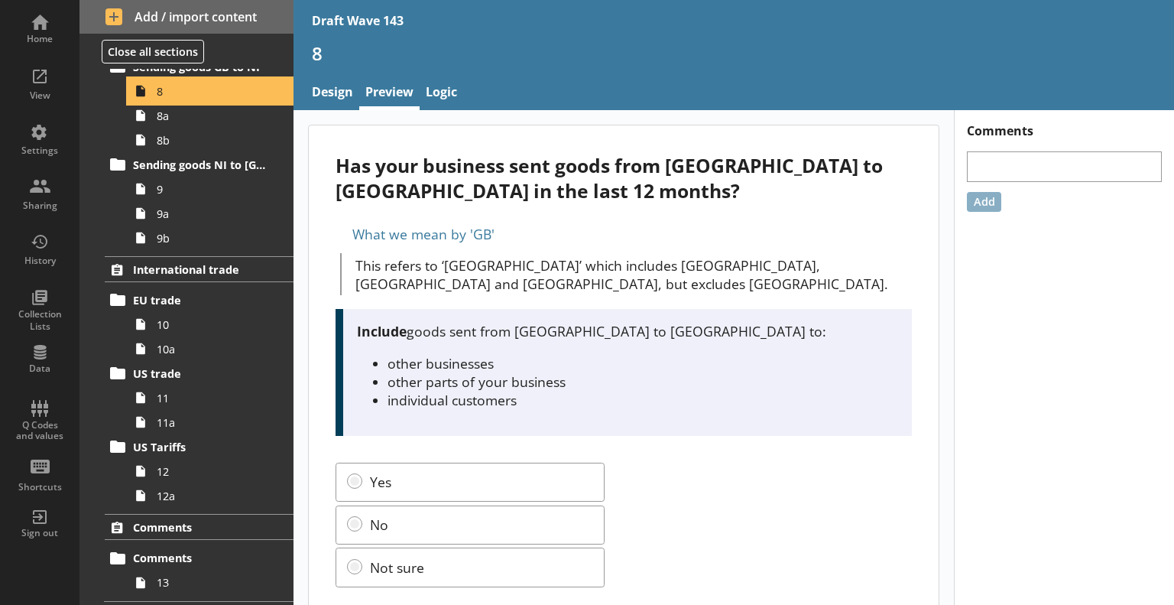
scroll to position [988, 0]
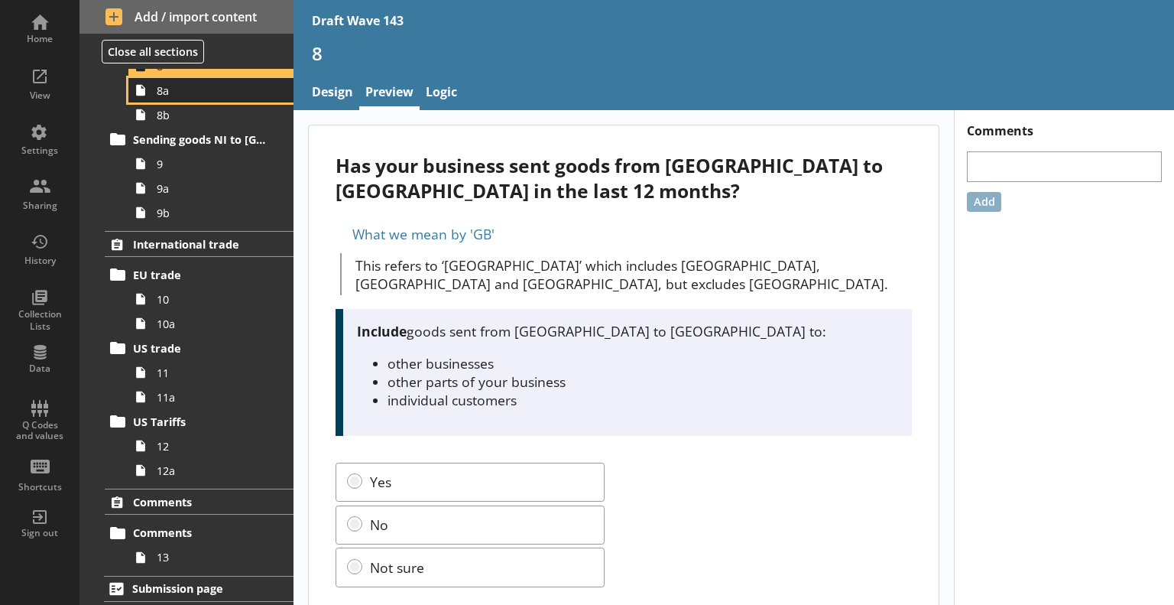
click at [206, 92] on span "8a" at bounding box center [214, 90] width 115 height 15
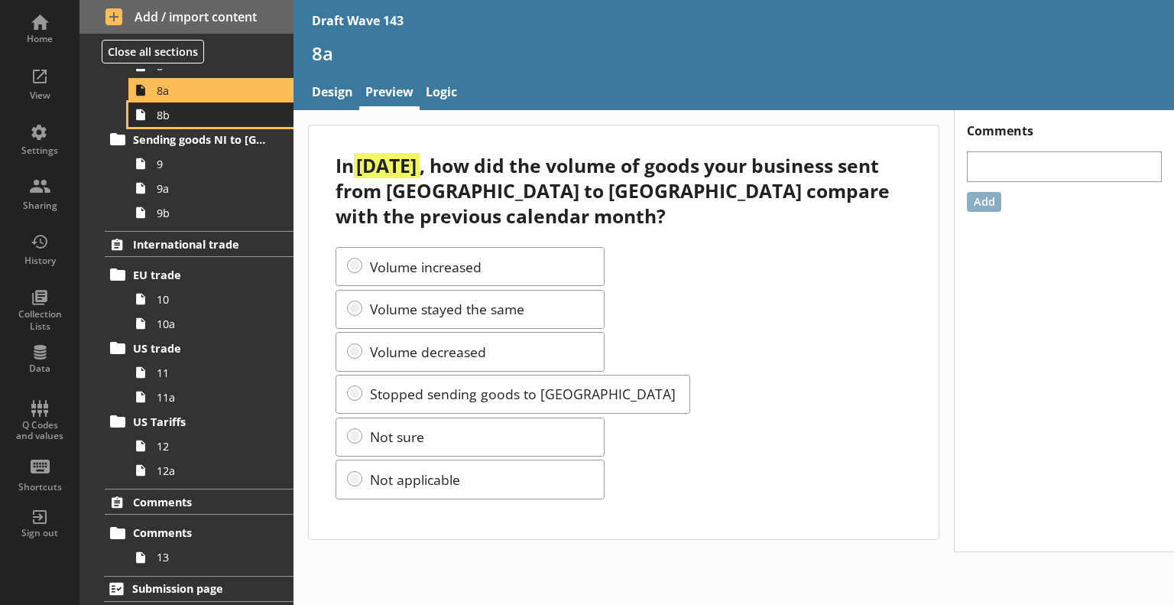
click at [186, 112] on span "8b" at bounding box center [214, 115] width 115 height 15
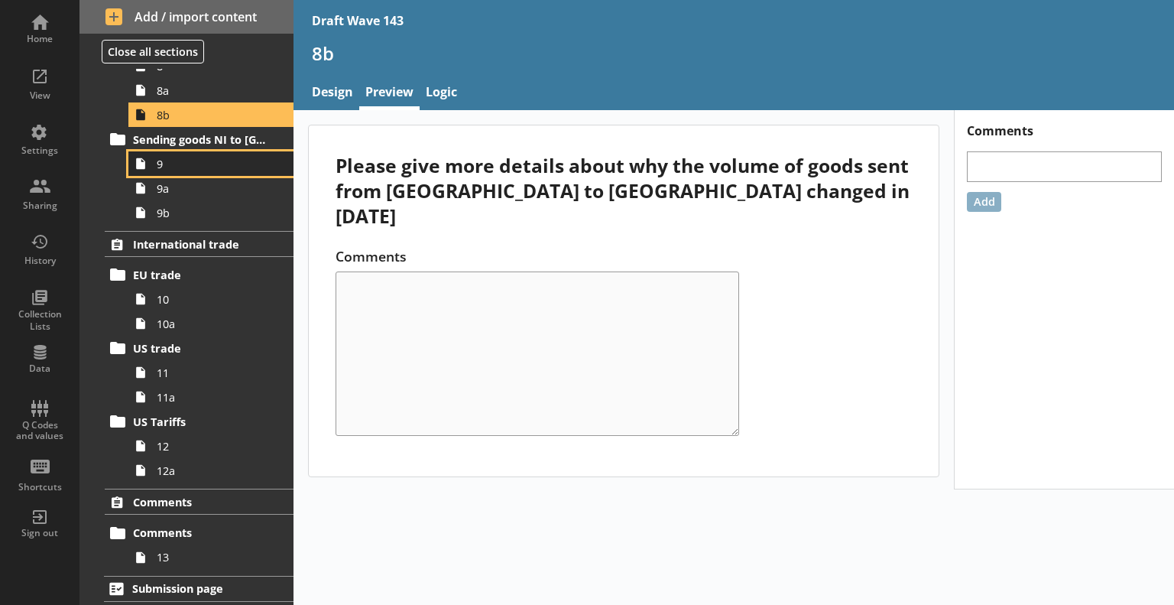
click at [202, 164] on span "9" at bounding box center [214, 164] width 115 height 15
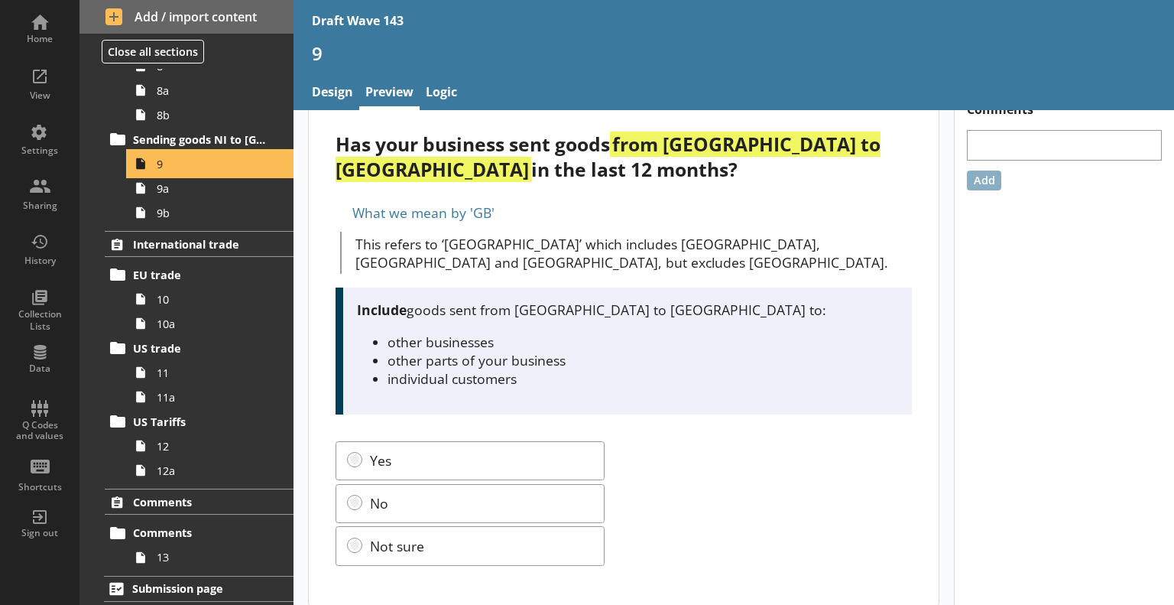
scroll to position [34, 0]
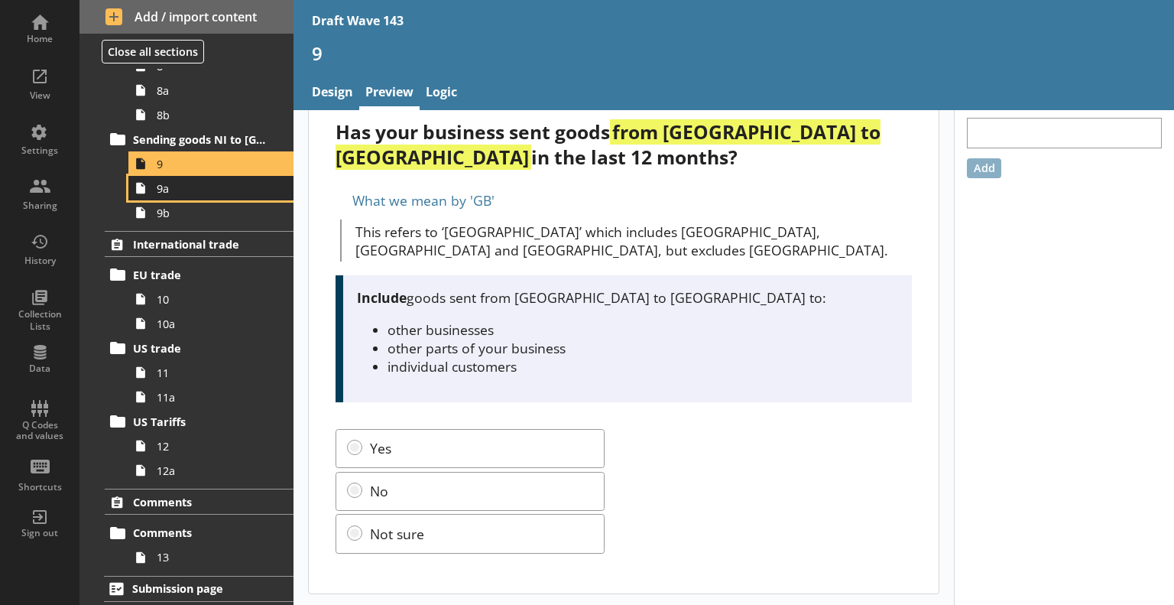
click at [239, 184] on span "9a" at bounding box center [214, 188] width 115 height 15
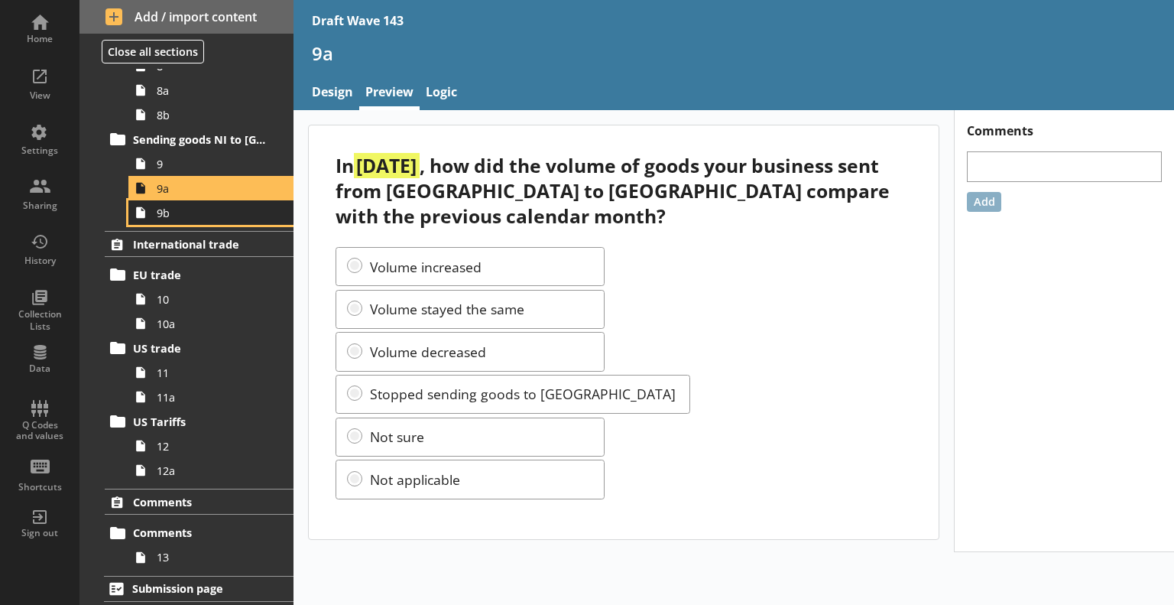
click at [229, 213] on span "9b" at bounding box center [214, 213] width 115 height 15
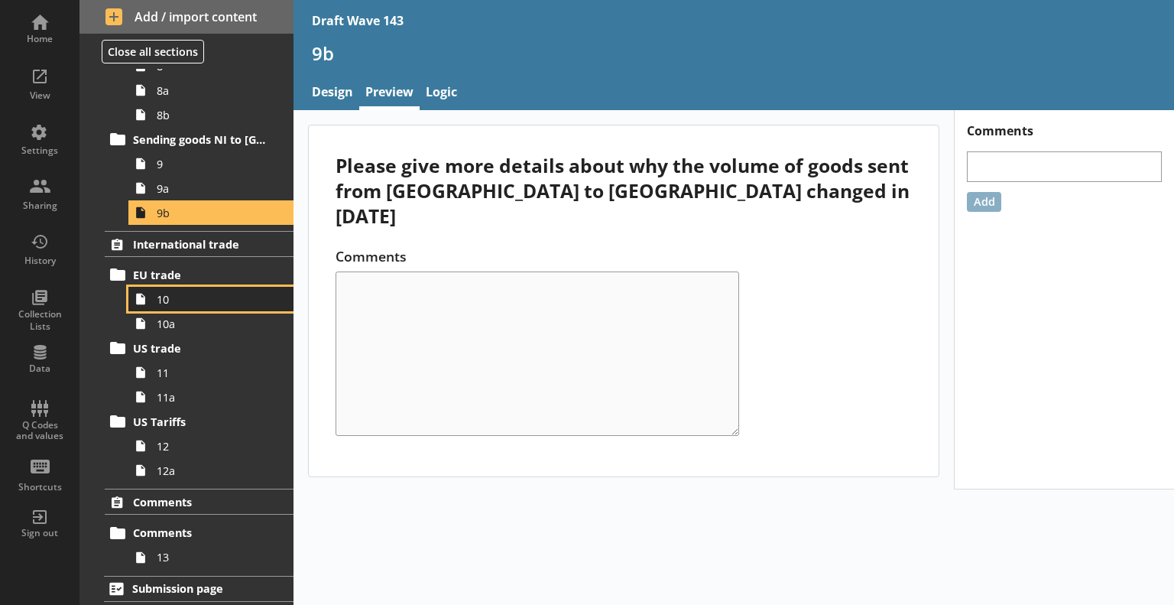
click at [200, 293] on span "10" at bounding box center [214, 299] width 115 height 15
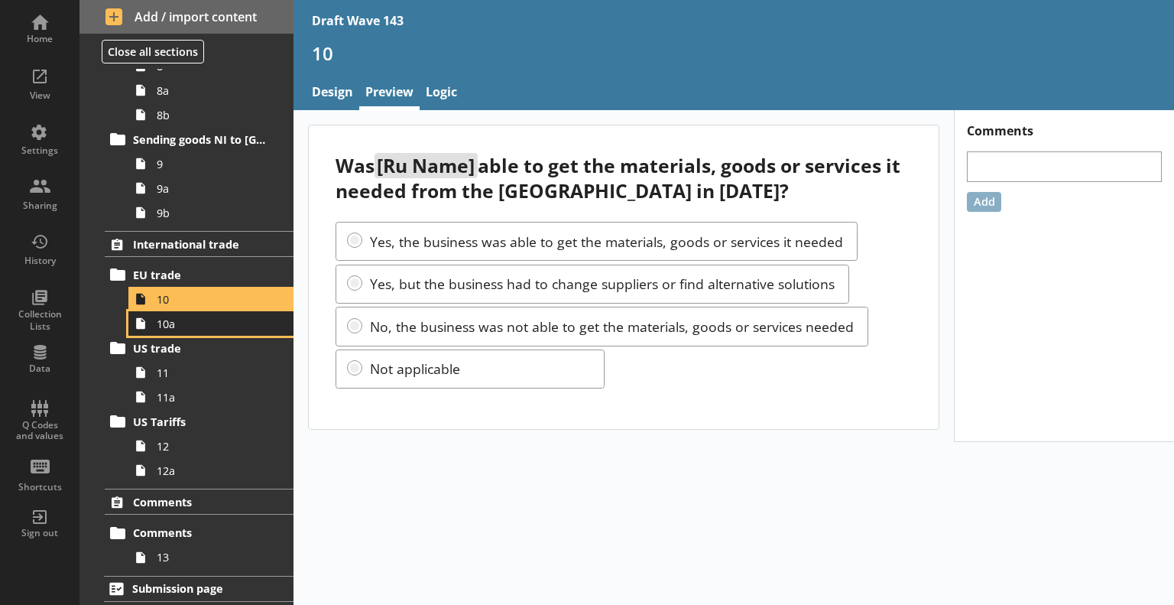
click at [208, 323] on span "10a" at bounding box center [214, 324] width 115 height 15
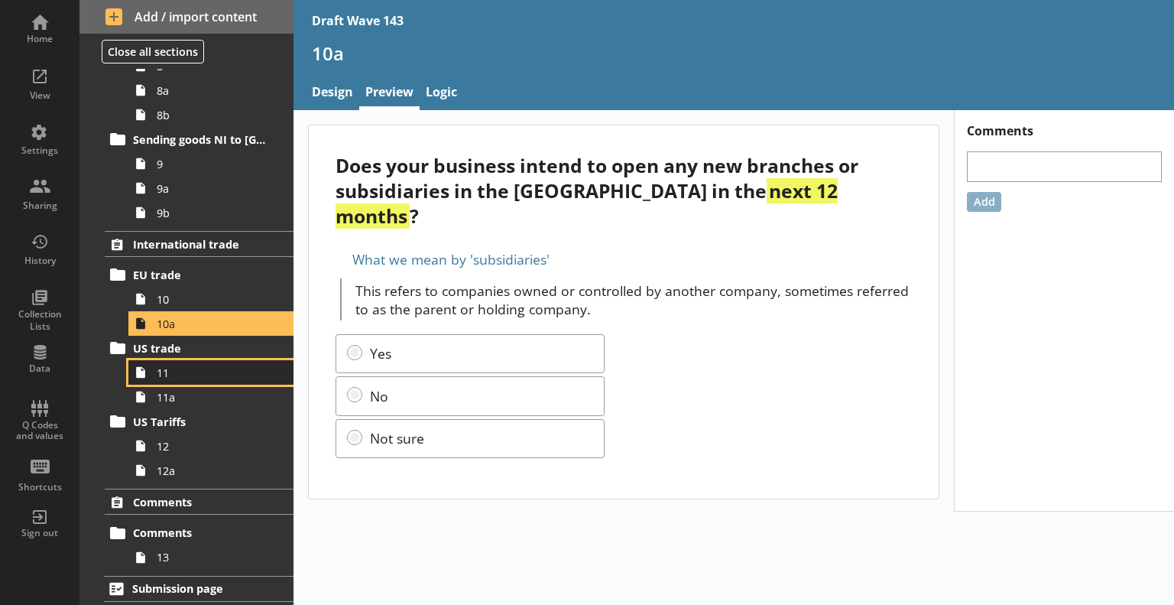
click at [211, 372] on span "11" at bounding box center [214, 372] width 115 height 15
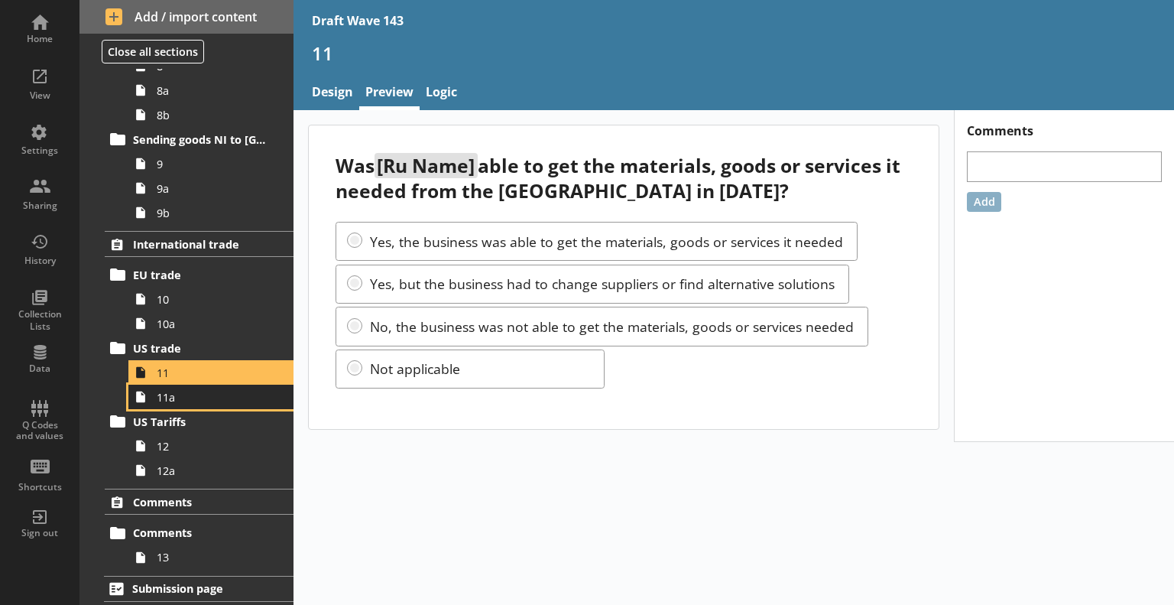
click at [181, 386] on link "11a" at bounding box center [210, 397] width 165 height 24
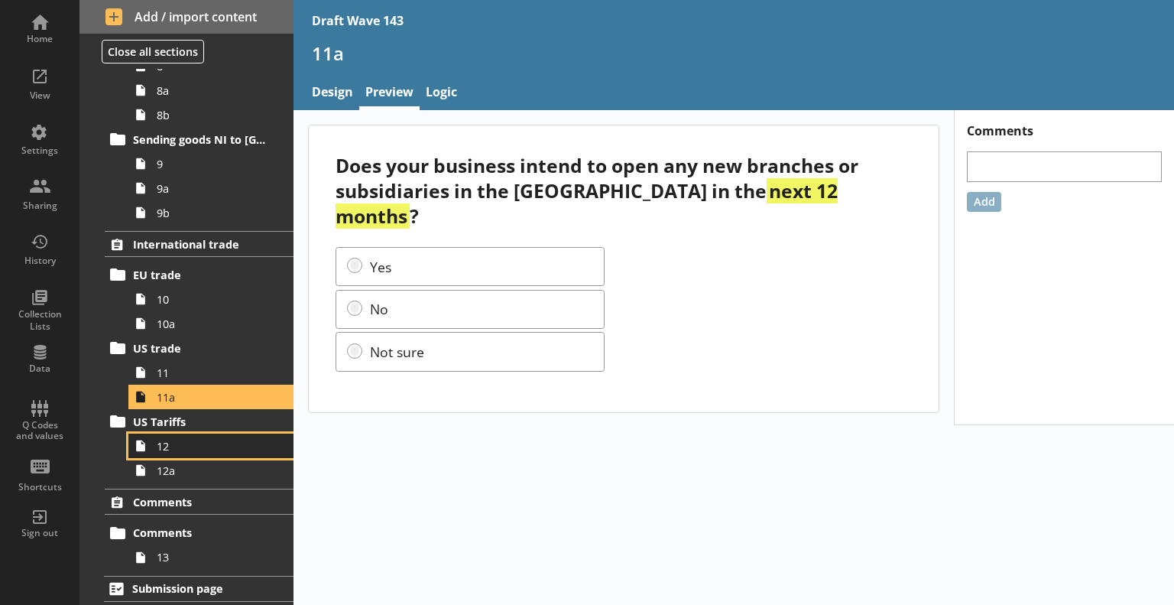
click at [200, 445] on span "12" at bounding box center [214, 446] width 115 height 15
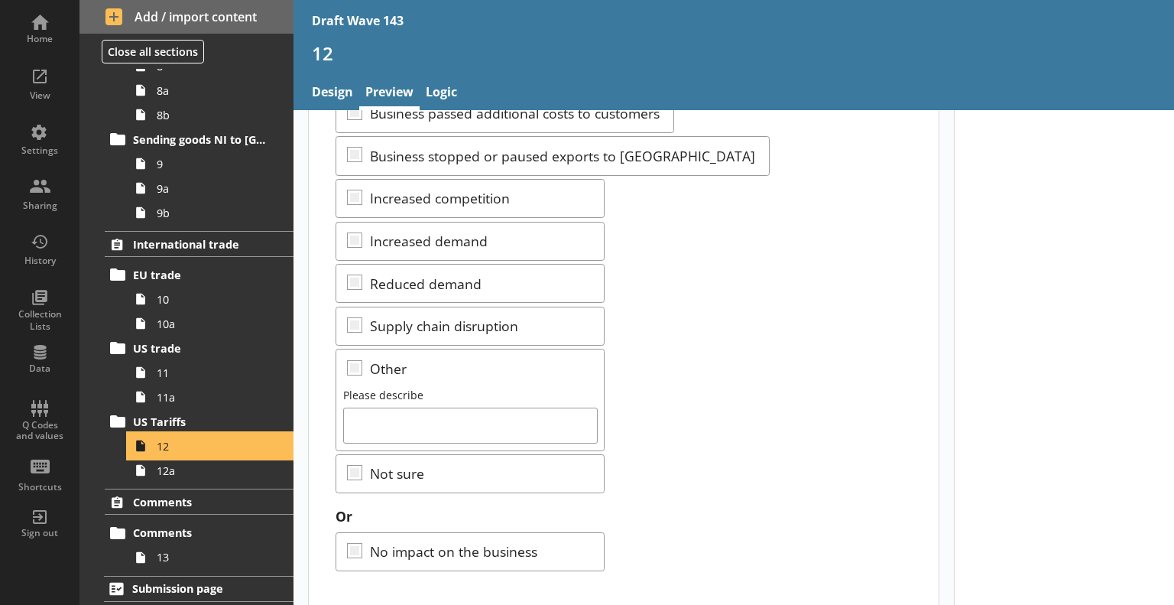
scroll to position [345, 0]
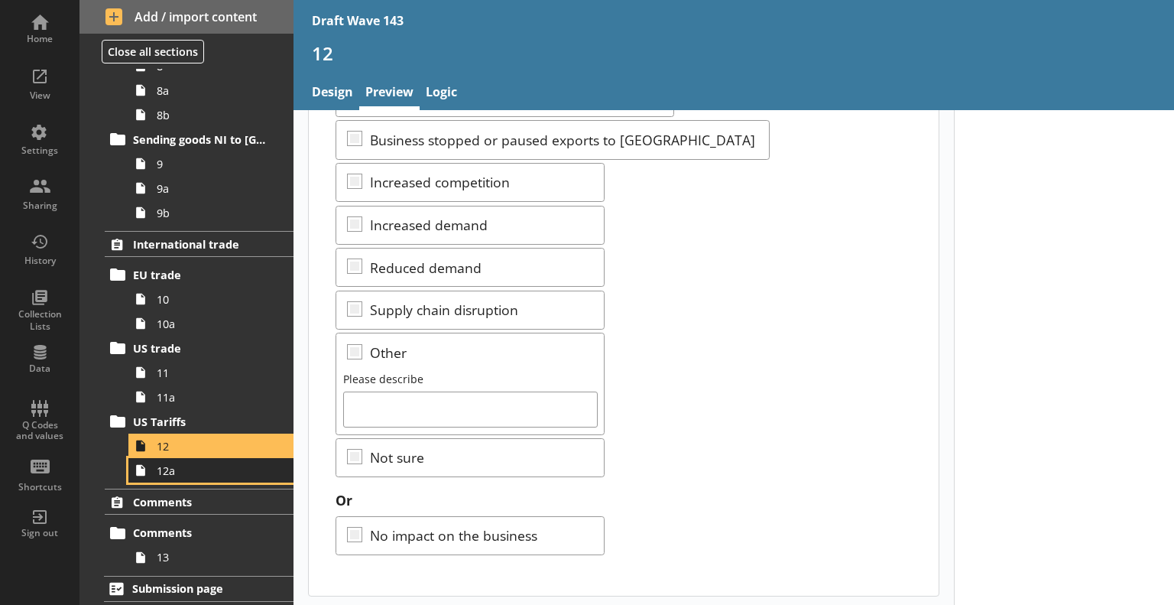
click at [168, 464] on span "12a" at bounding box center [214, 470] width 115 height 15
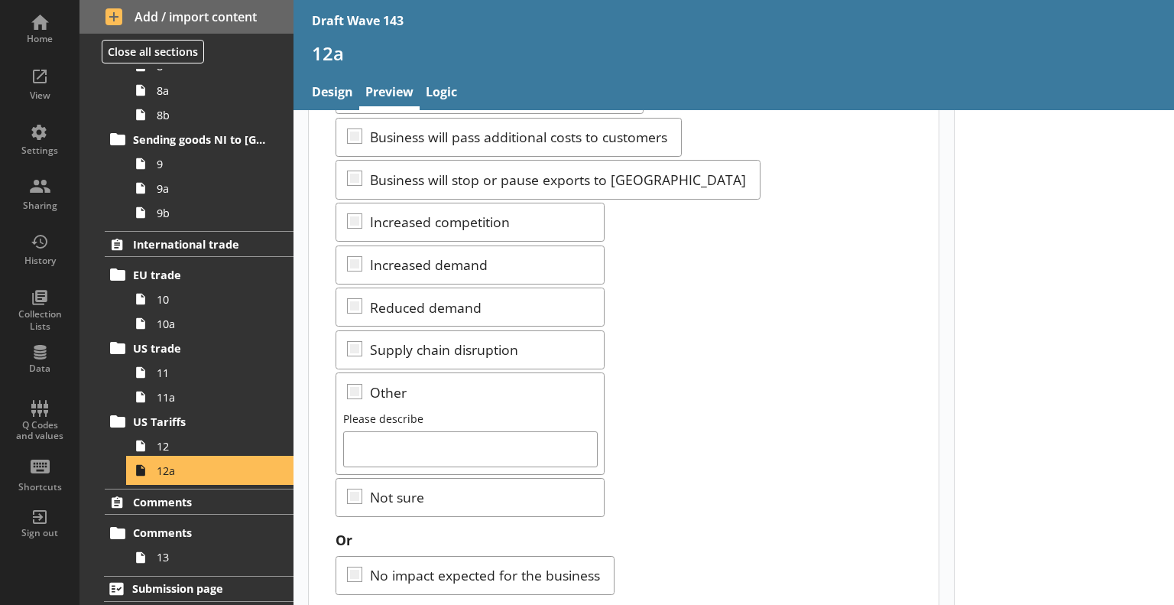
scroll to position [345, 0]
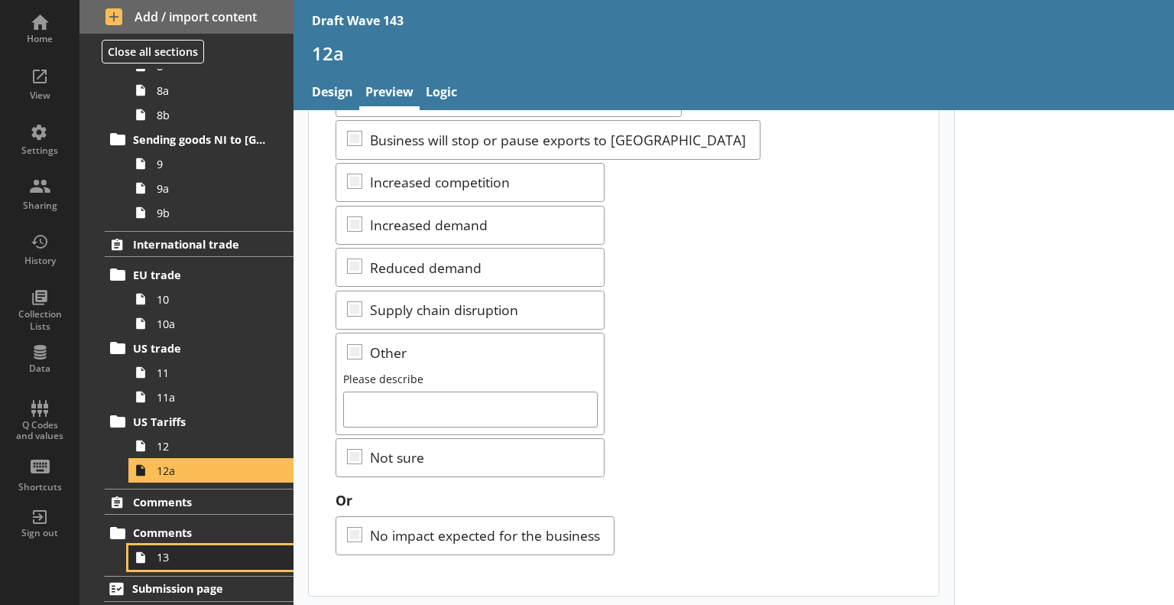
click at [194, 550] on span "13" at bounding box center [214, 557] width 115 height 15
